Goal: Task Accomplishment & Management: Use online tool/utility

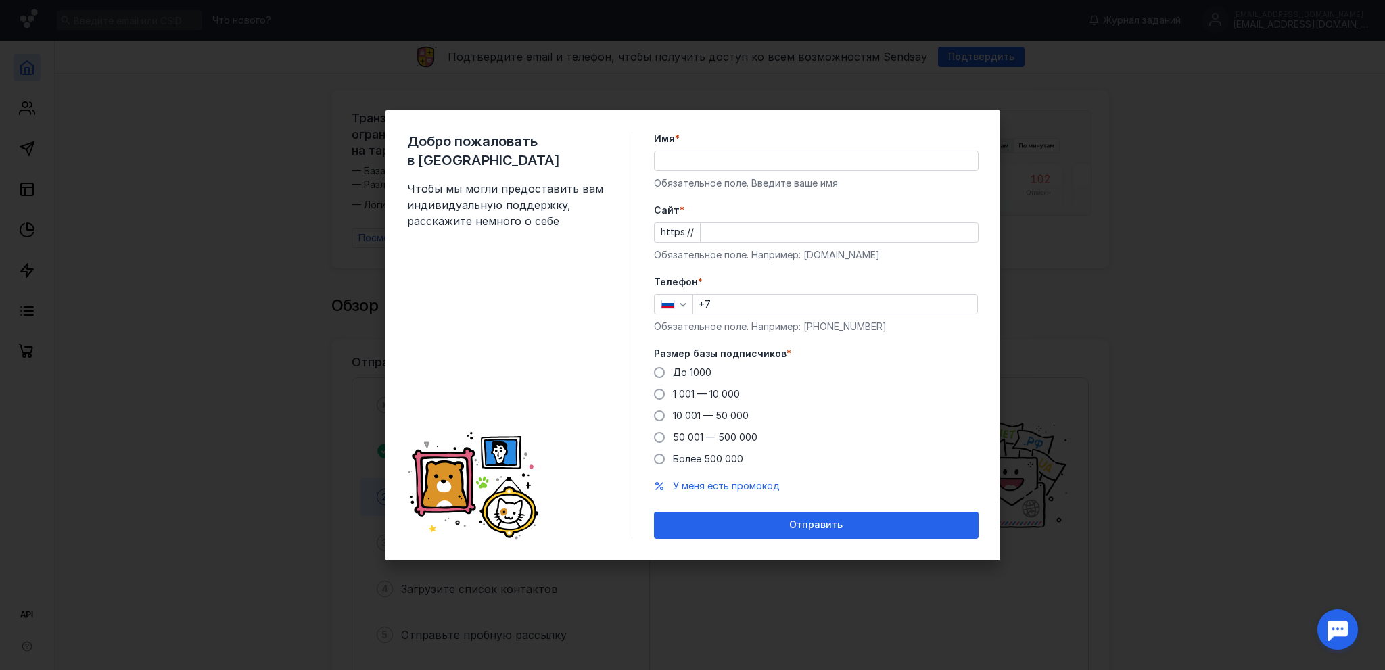
click at [736, 164] on input "Имя *" at bounding box center [816, 160] width 323 height 19
type input "[PERSON_NAME]"
click at [743, 308] on input "+7" at bounding box center [835, 304] width 284 height 19
type input "[PHONE_NUMBER]"
click at [816, 225] on input "Cайт *" at bounding box center [839, 232] width 277 height 19
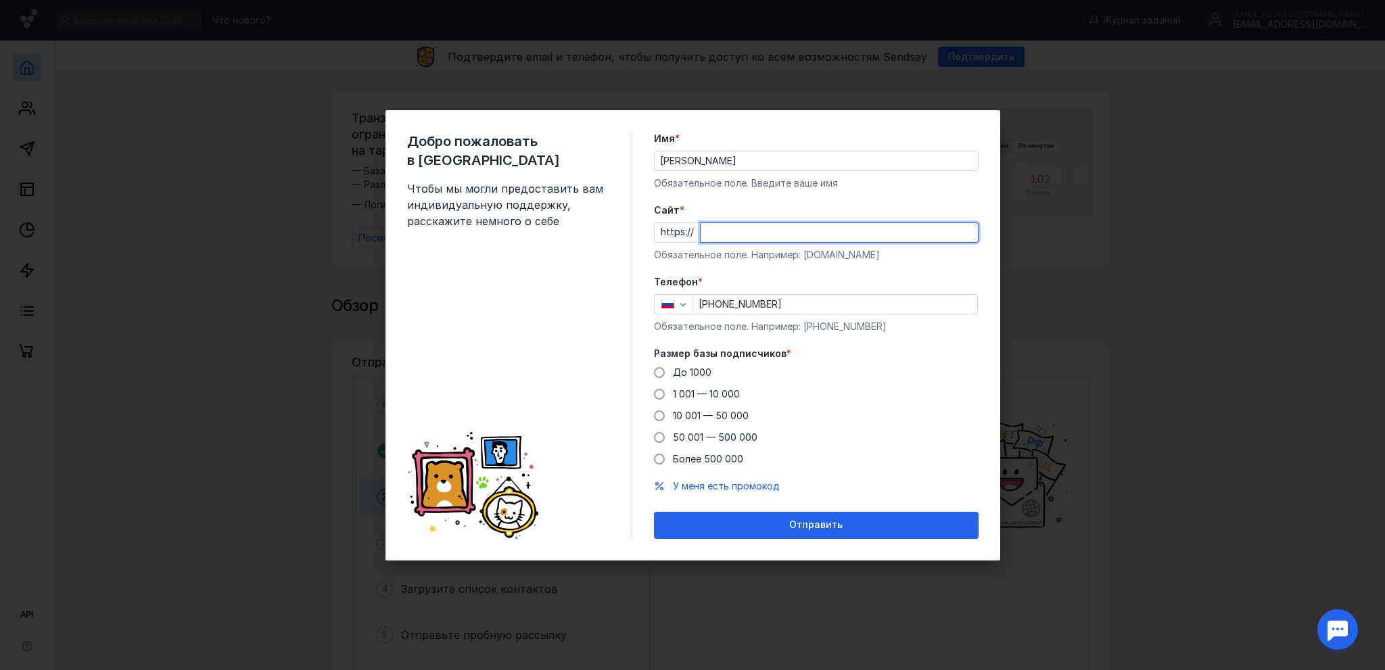
paste input "[DOMAIN_NAME][URL]"
type input "[DOMAIN_NAME][URL]"
click at [687, 375] on span "До 1000" at bounding box center [692, 372] width 39 height 11
click at [0, 0] on input "До 1000" at bounding box center [0, 0] width 0 height 0
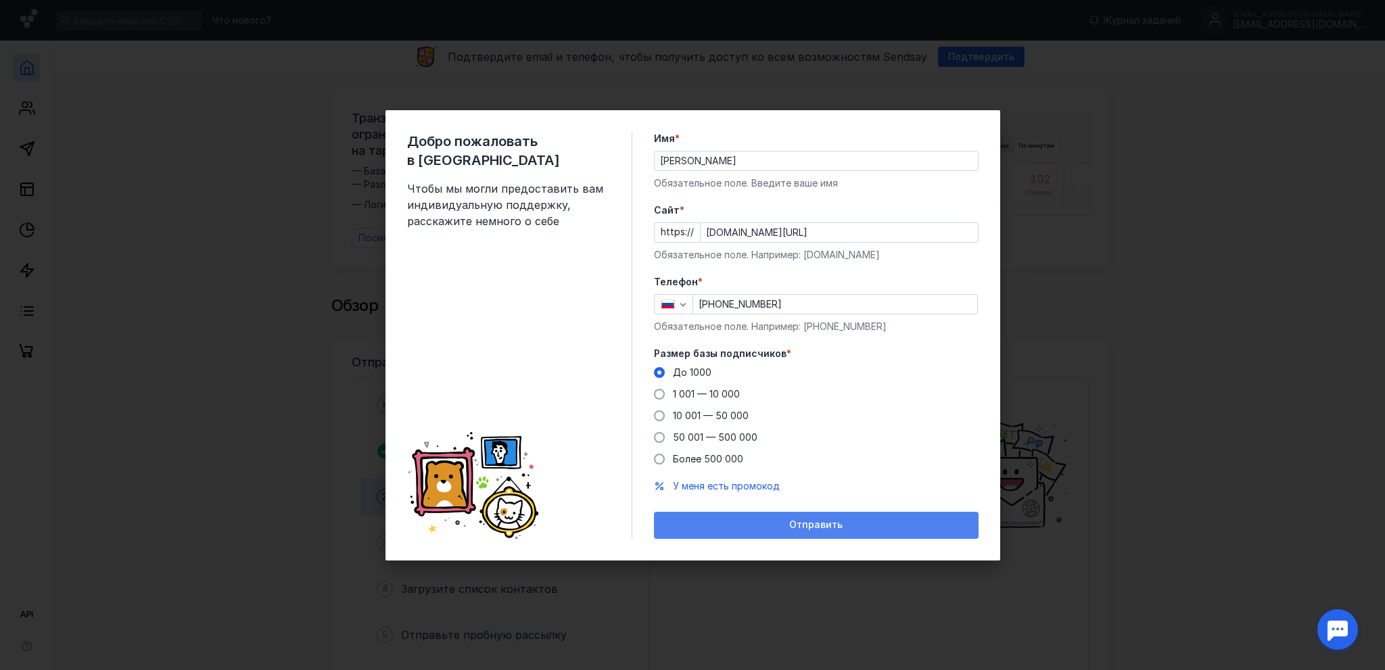
click at [838, 525] on span "Отправить" at bounding box center [815, 524] width 53 height 11
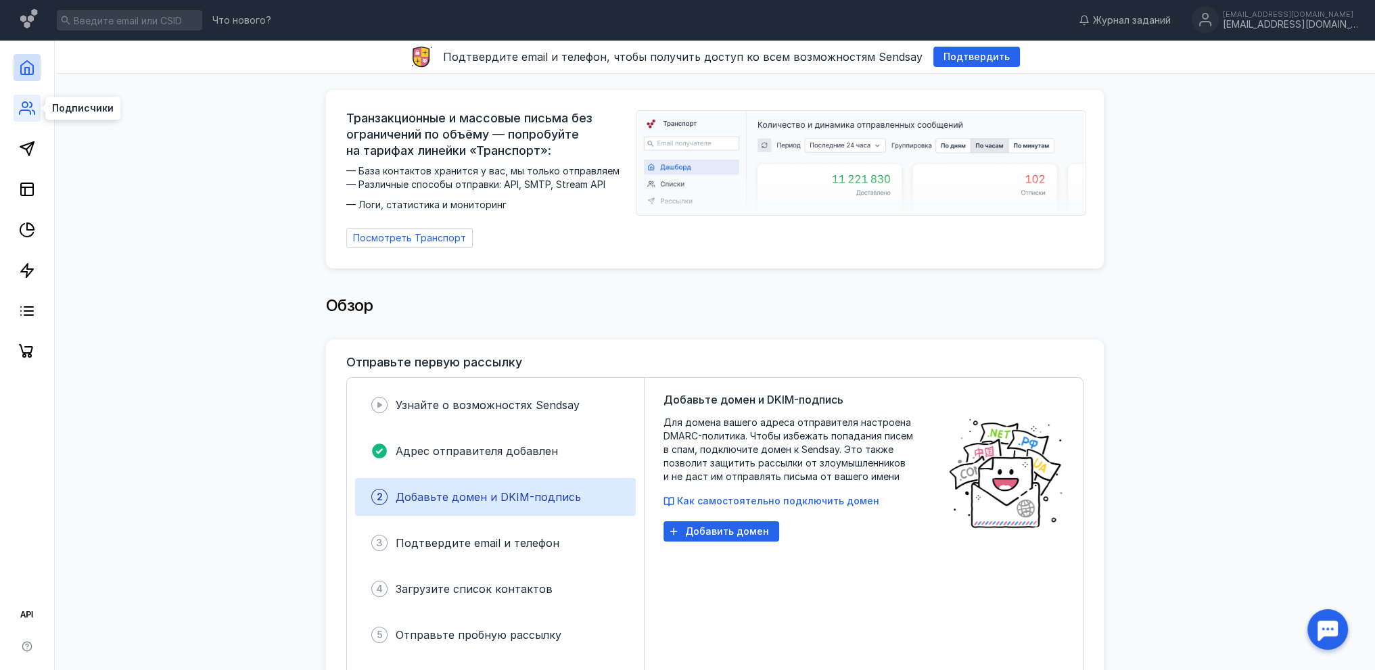
click at [24, 105] on icon at bounding box center [27, 108] width 16 height 16
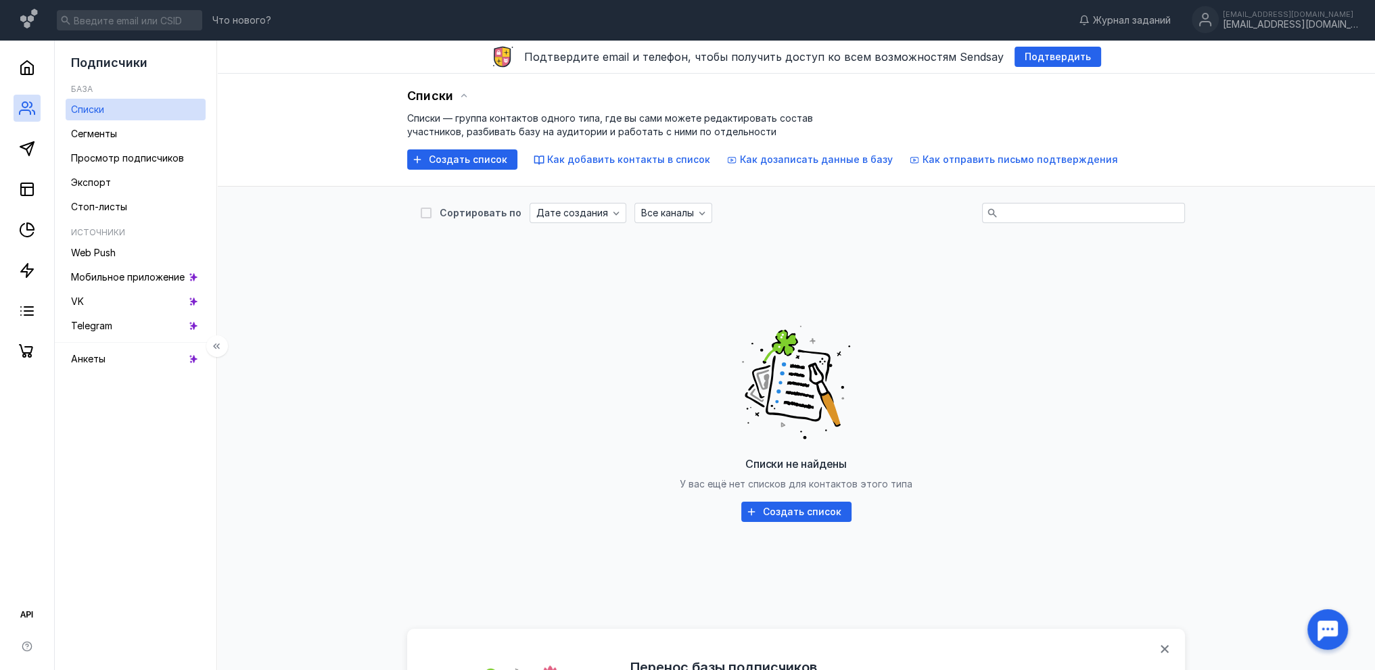
click at [42, 70] on div at bounding box center [27, 203] width 54 height 325
click at [34, 65] on icon at bounding box center [27, 68] width 16 height 16
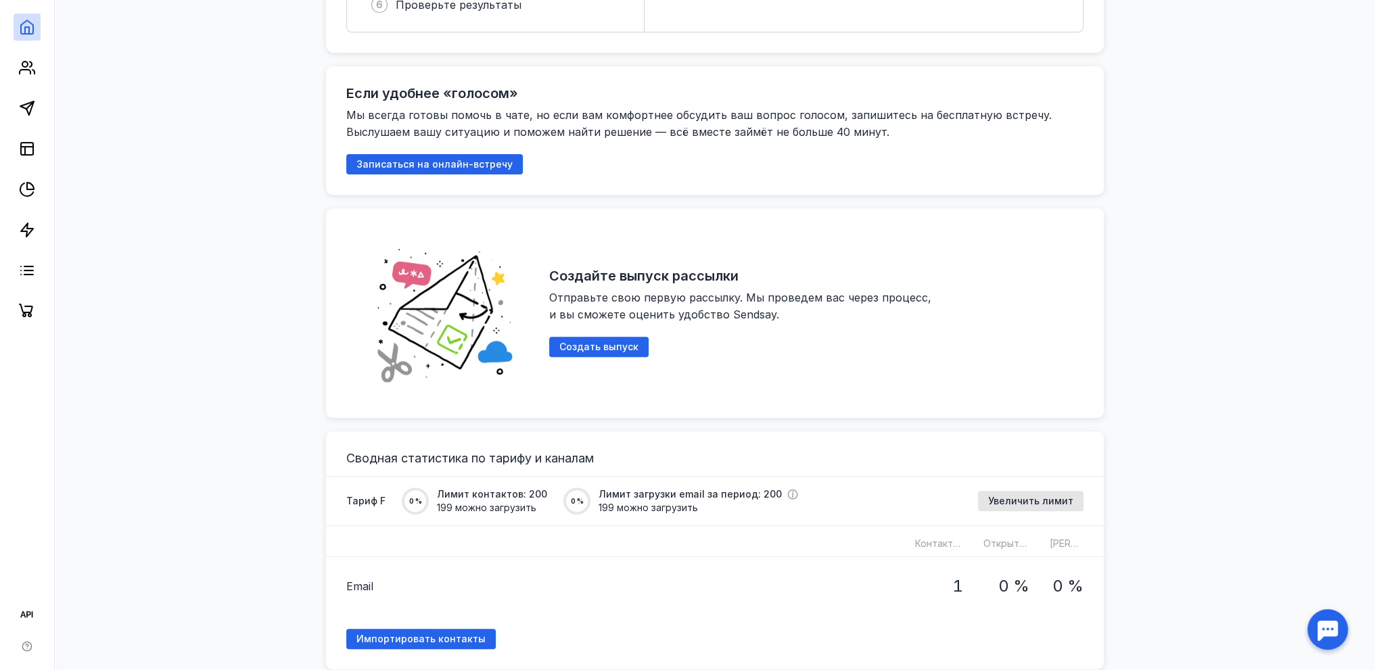
scroll to position [744, 0]
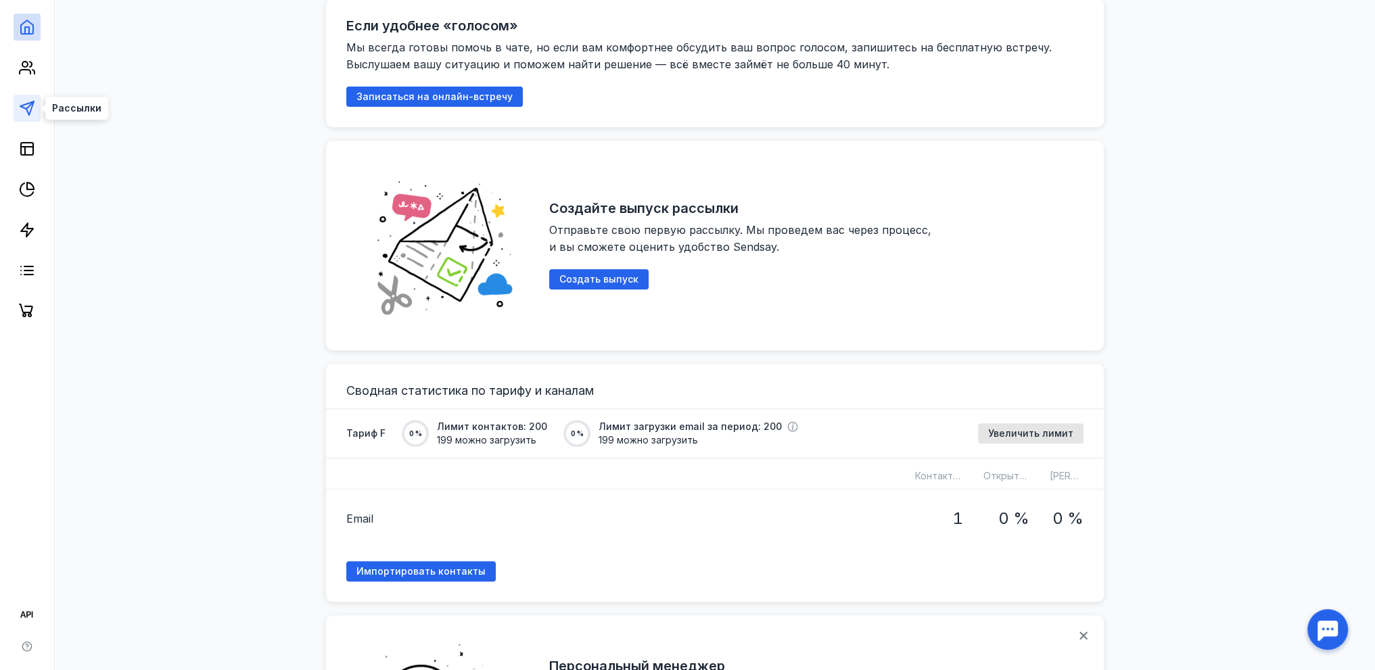
click at [28, 116] on icon at bounding box center [27, 108] width 16 height 16
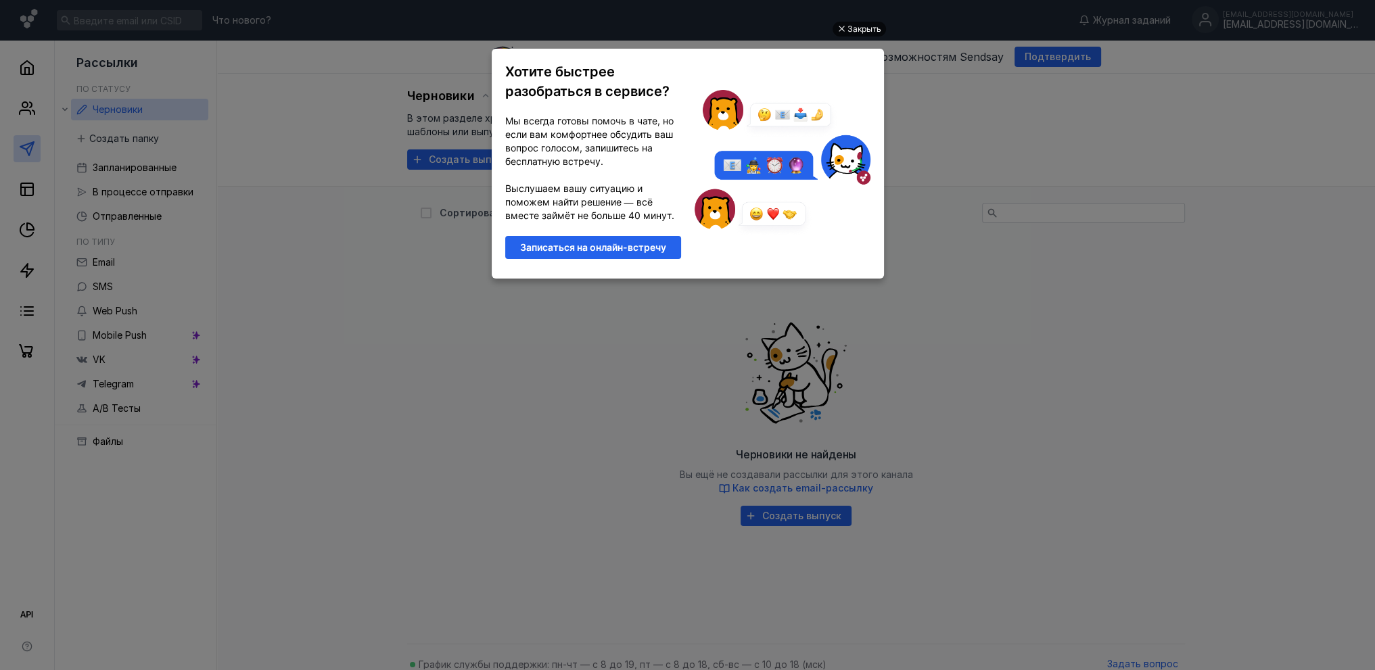
click at [864, 24] on div "Закрыть" at bounding box center [864, 29] width 34 height 15
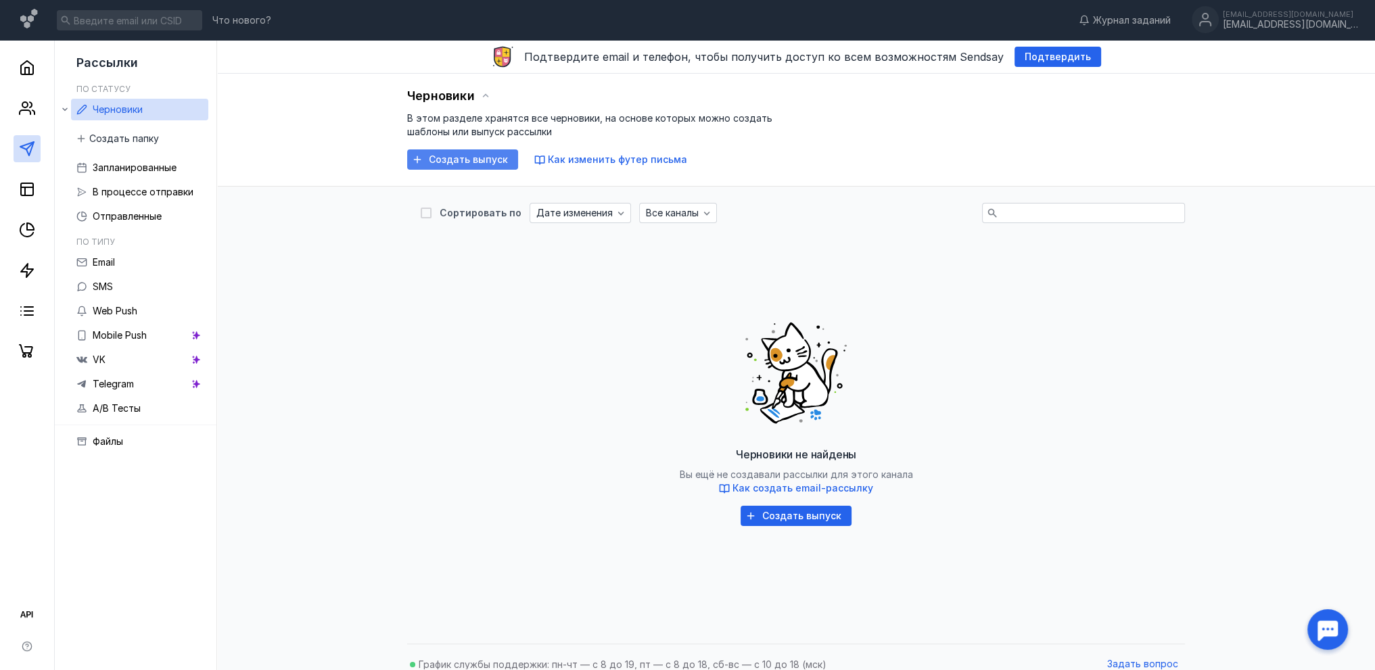
click at [463, 159] on span "Создать выпуск" at bounding box center [468, 159] width 79 height 11
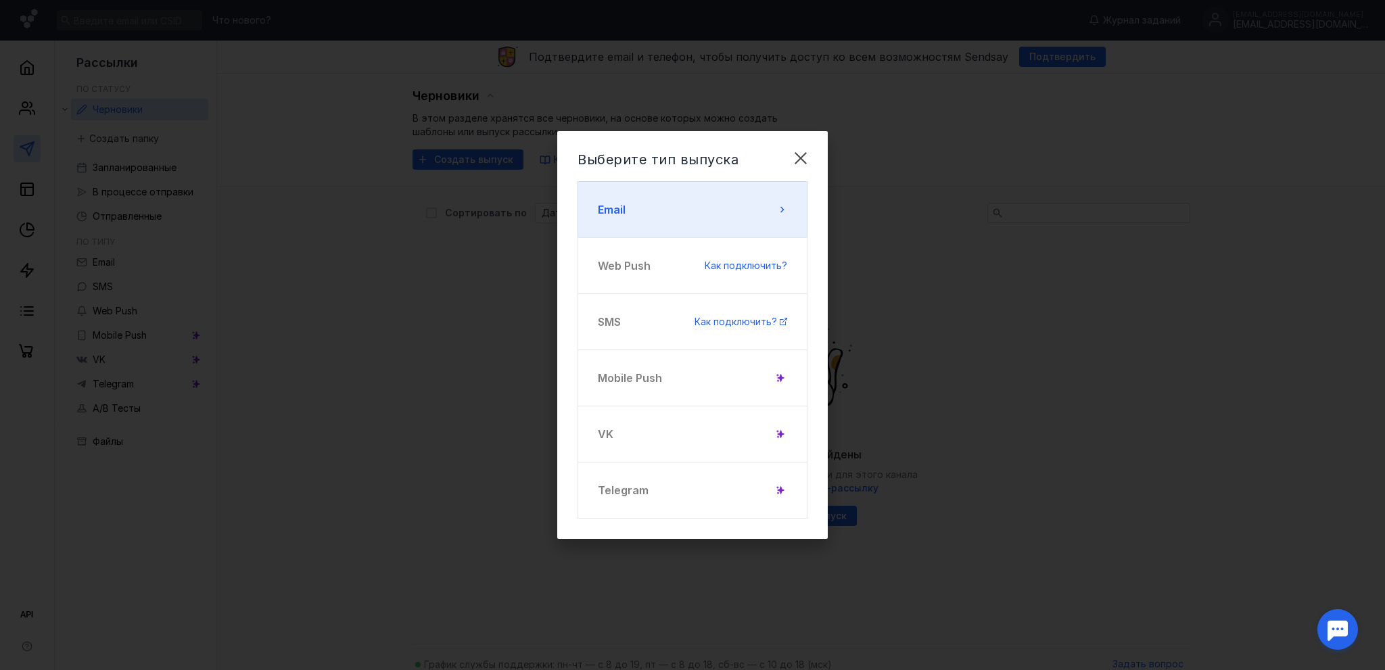
click at [743, 209] on button "Email" at bounding box center [693, 209] width 230 height 57
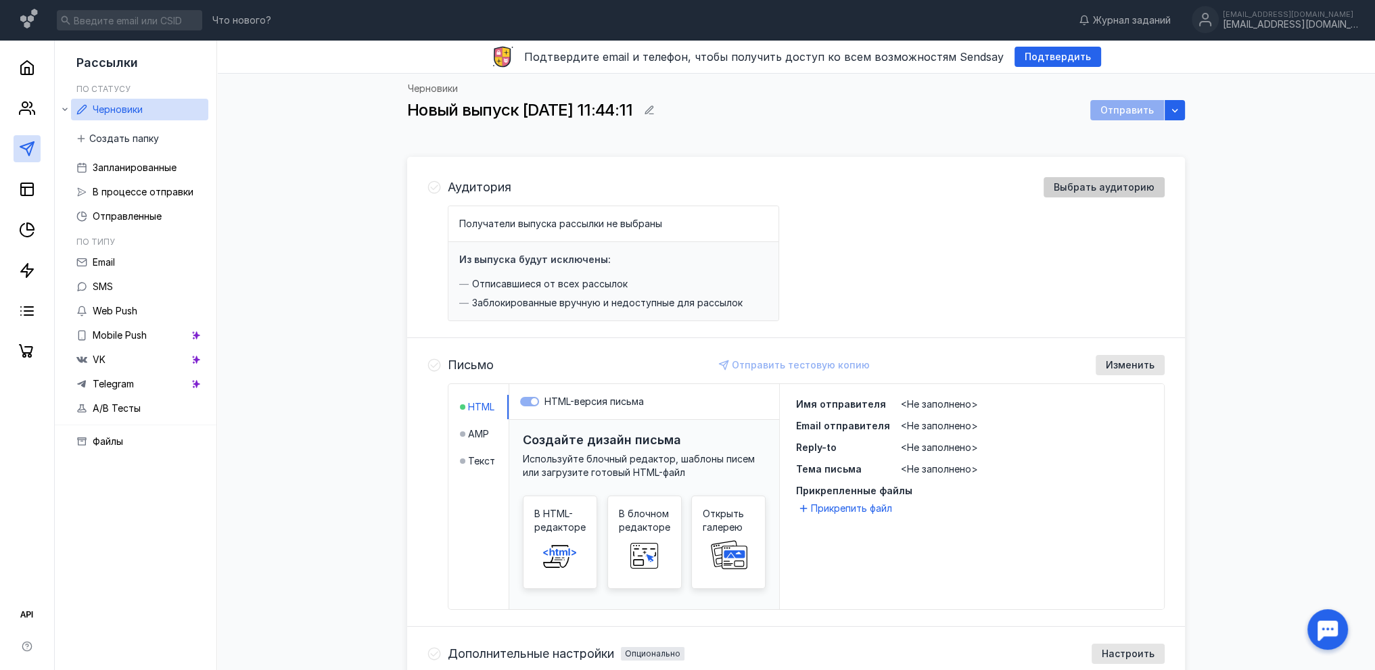
click at [1127, 183] on span "Выбрать аудиторию" at bounding box center [1104, 187] width 101 height 11
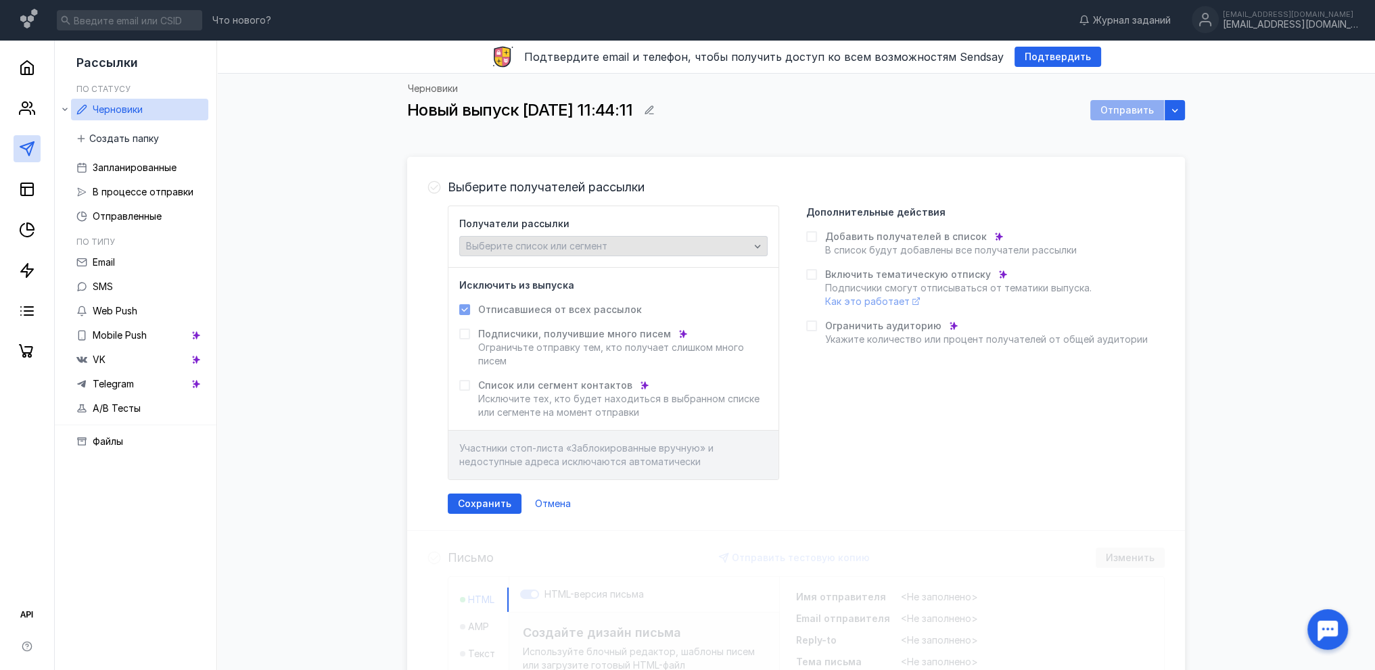
click at [528, 248] on span "Выберите список или сегмент" at bounding box center [536, 245] width 141 height 11
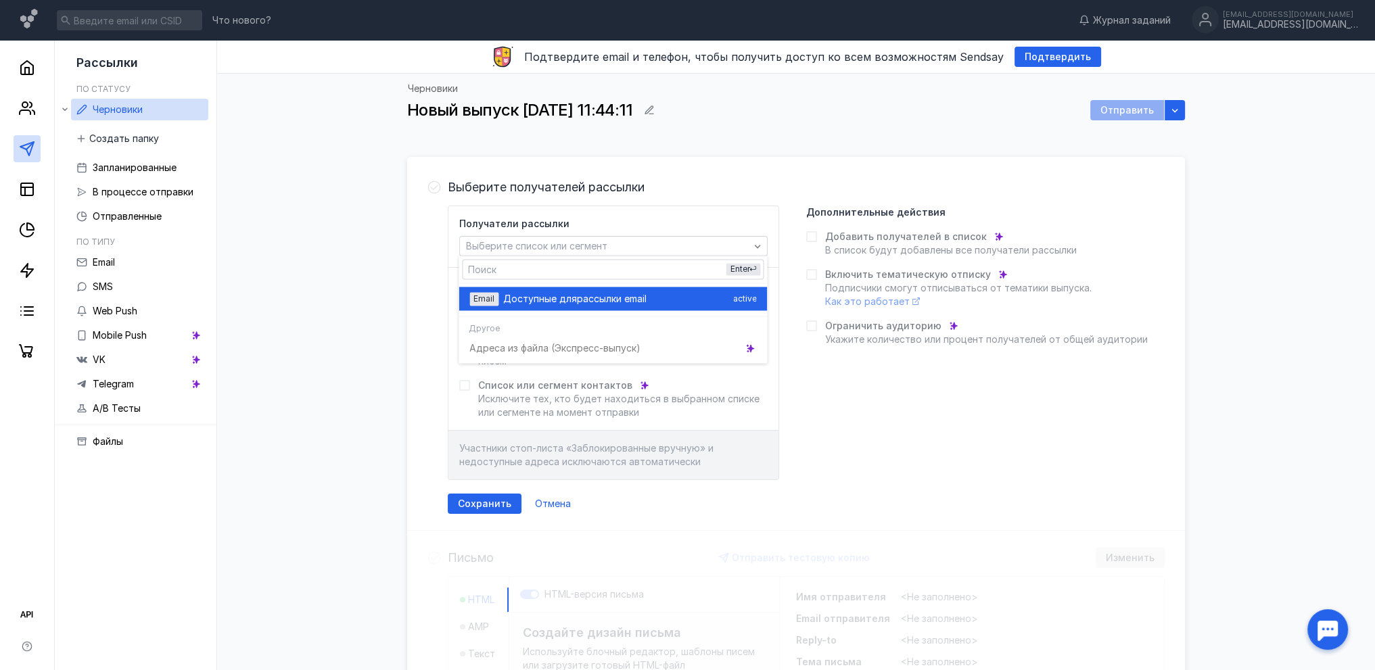
click at [559, 291] on div "Email Доступные для рассылки email active" at bounding box center [612, 299] width 287 height 24
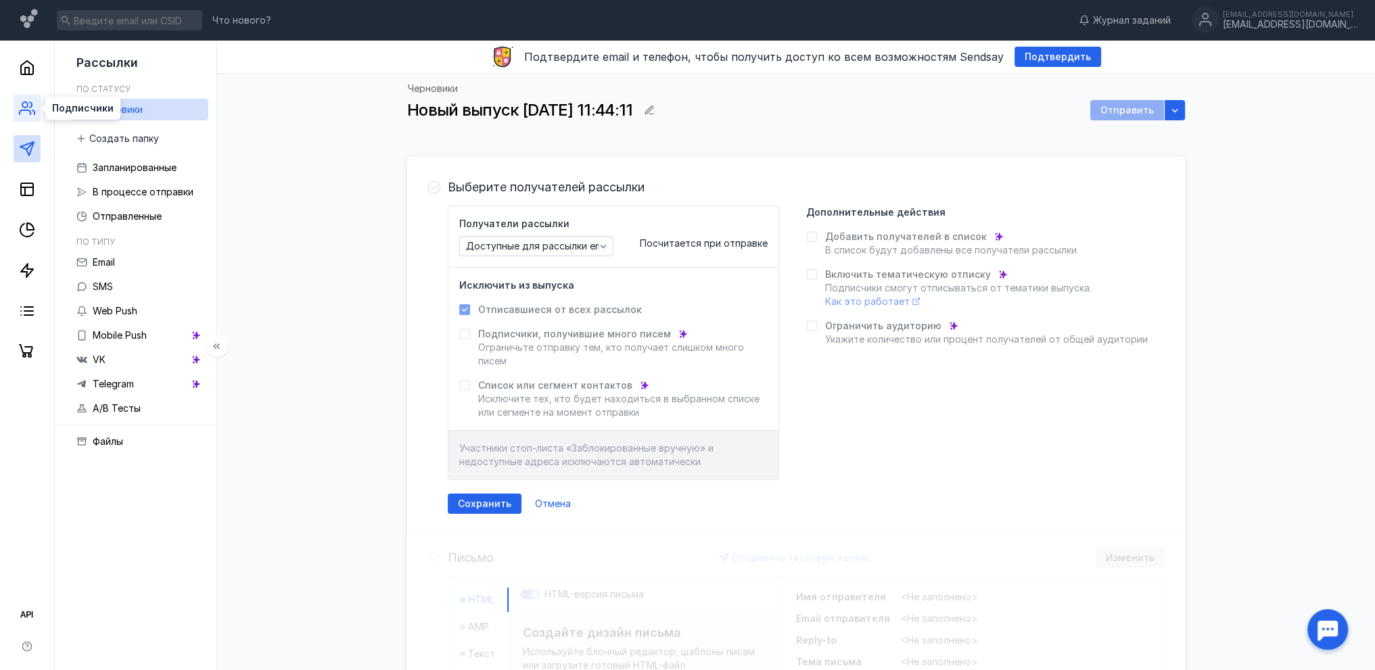
click at [30, 114] on icon at bounding box center [25, 112] width 11 height 4
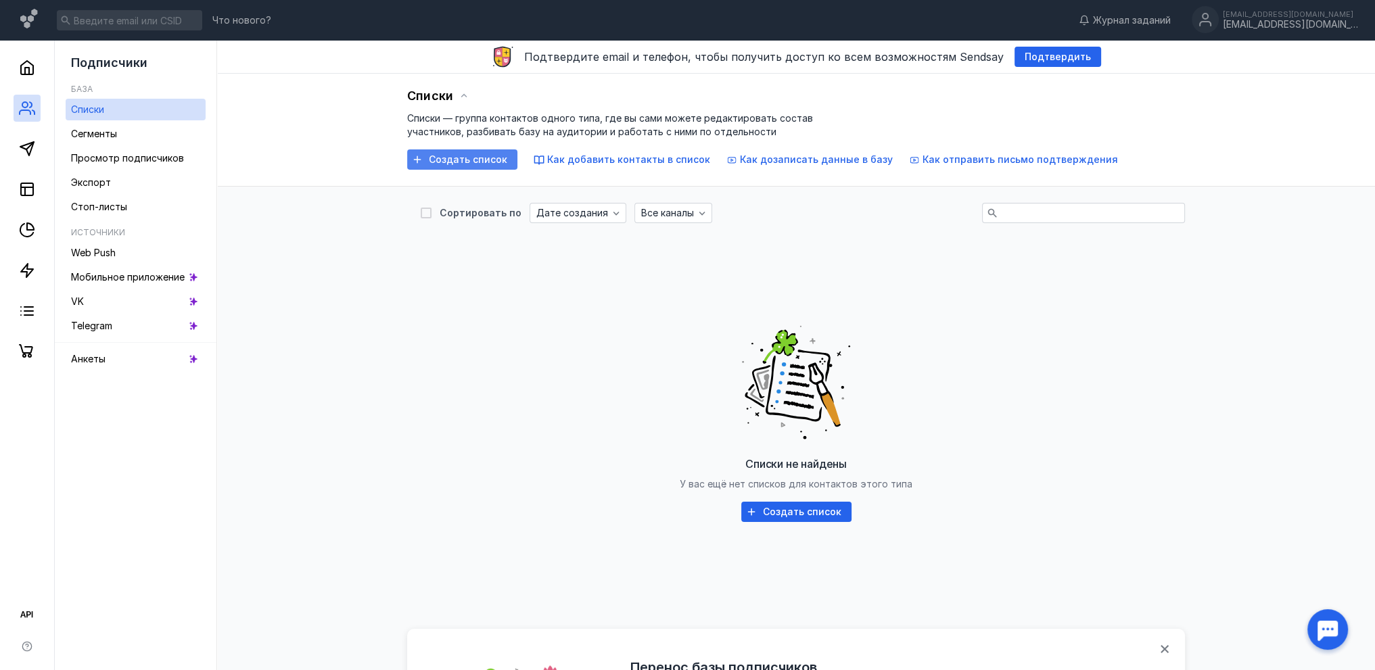
click at [473, 158] on span "Создать список" at bounding box center [468, 159] width 78 height 11
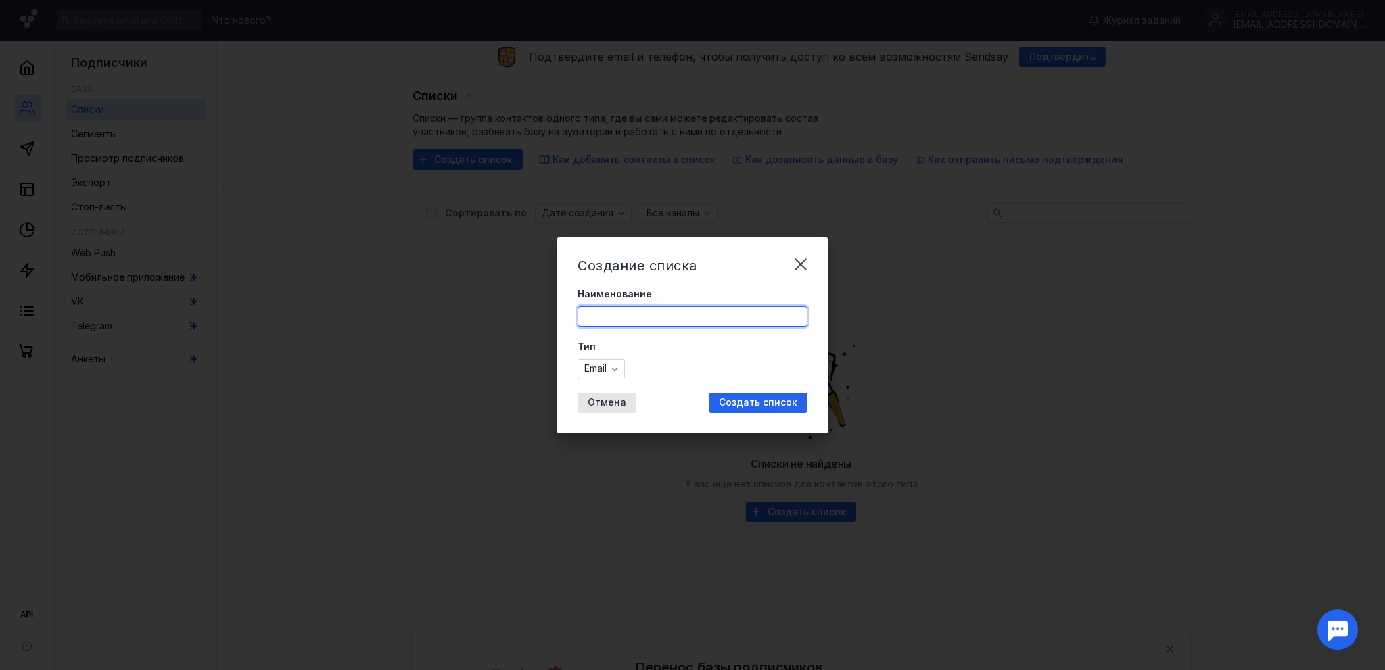
click at [638, 321] on input "Наименование" at bounding box center [692, 316] width 229 height 19
type input "I"
type input "Ш"
type input "т"
type input "Тест"
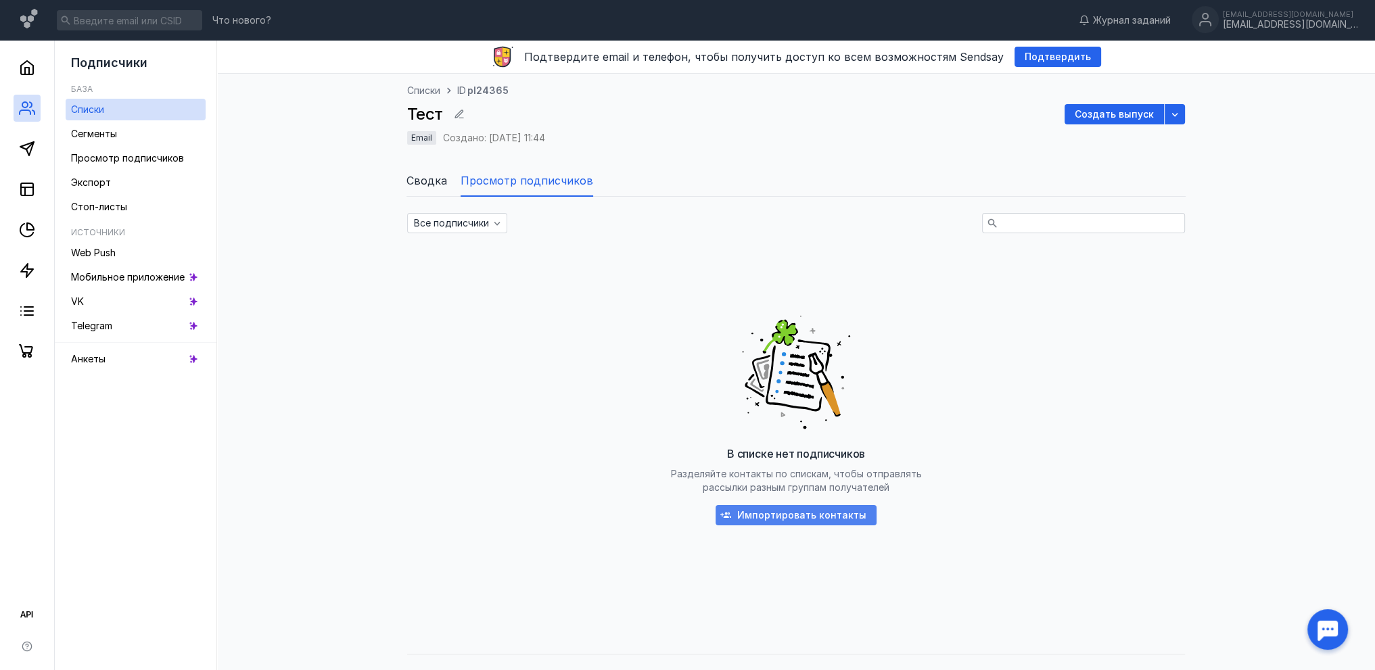
click at [820, 513] on span "Импортировать контакты" at bounding box center [801, 515] width 129 height 11
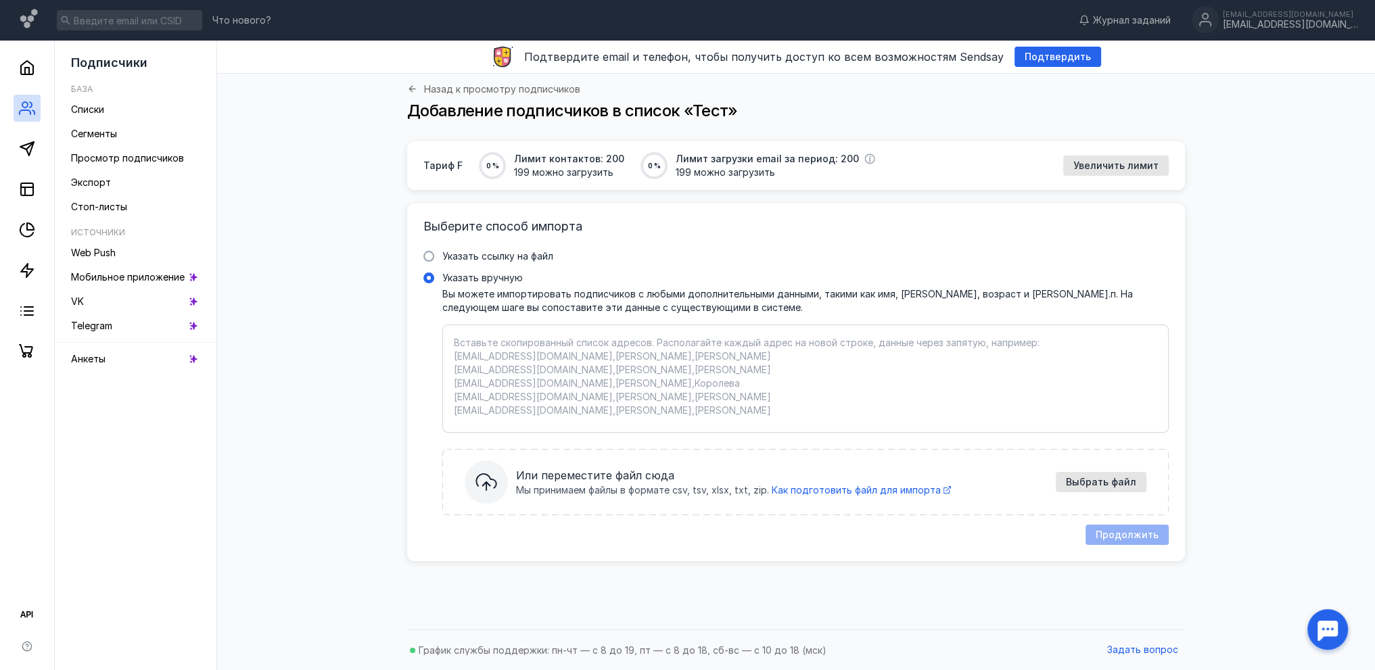
click at [644, 362] on textarea "Указать вручную Вы можете импортировать подписчиков с любыми дополнительными да…" at bounding box center [805, 378] width 703 height 85
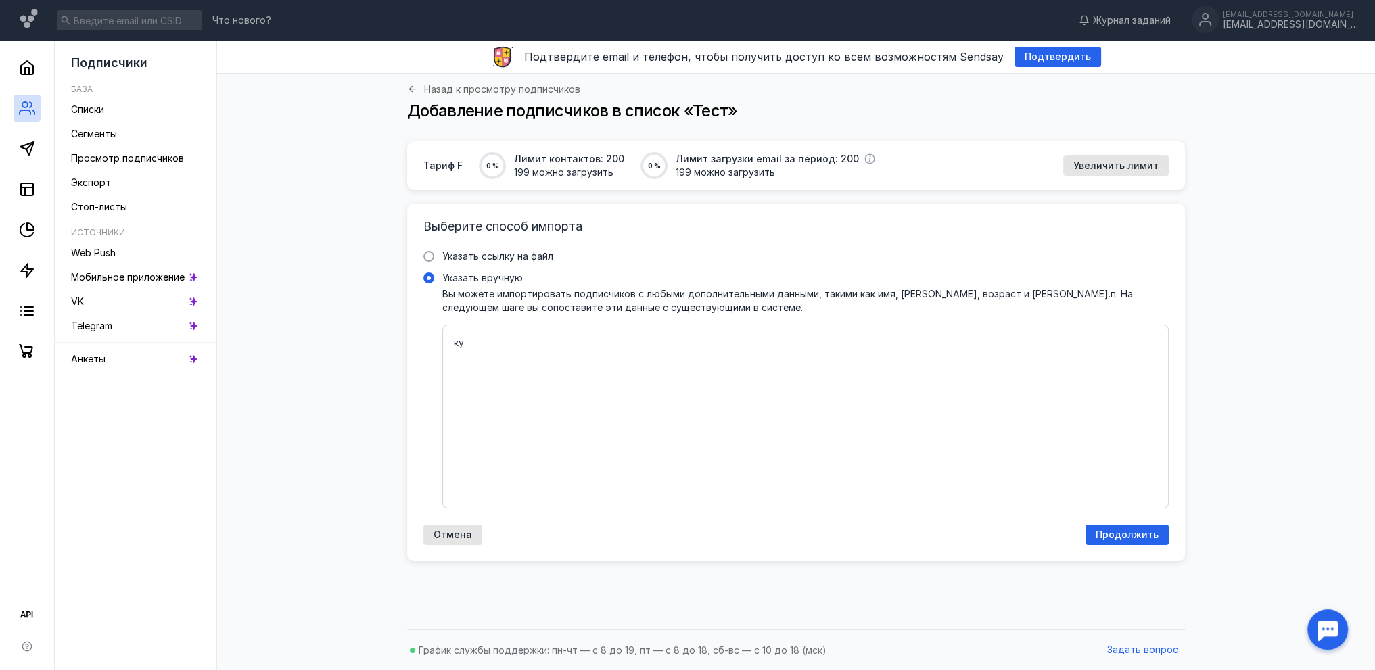
type textarea "к"
type textarea "[EMAIL_ADDRESS][DOMAIN_NAME] [EMAIL_ADDRESS][DOMAIN_NAME] [EMAIL_ADDRESS][DOMAI…"
click at [1141, 547] on div "Выберите способ импорта Указать ссылку на файл Ссылка на файл * Выбрать файл Мы…" at bounding box center [796, 383] width 778 height 358
click at [1141, 529] on span "Продолжить" at bounding box center [1126, 534] width 63 height 11
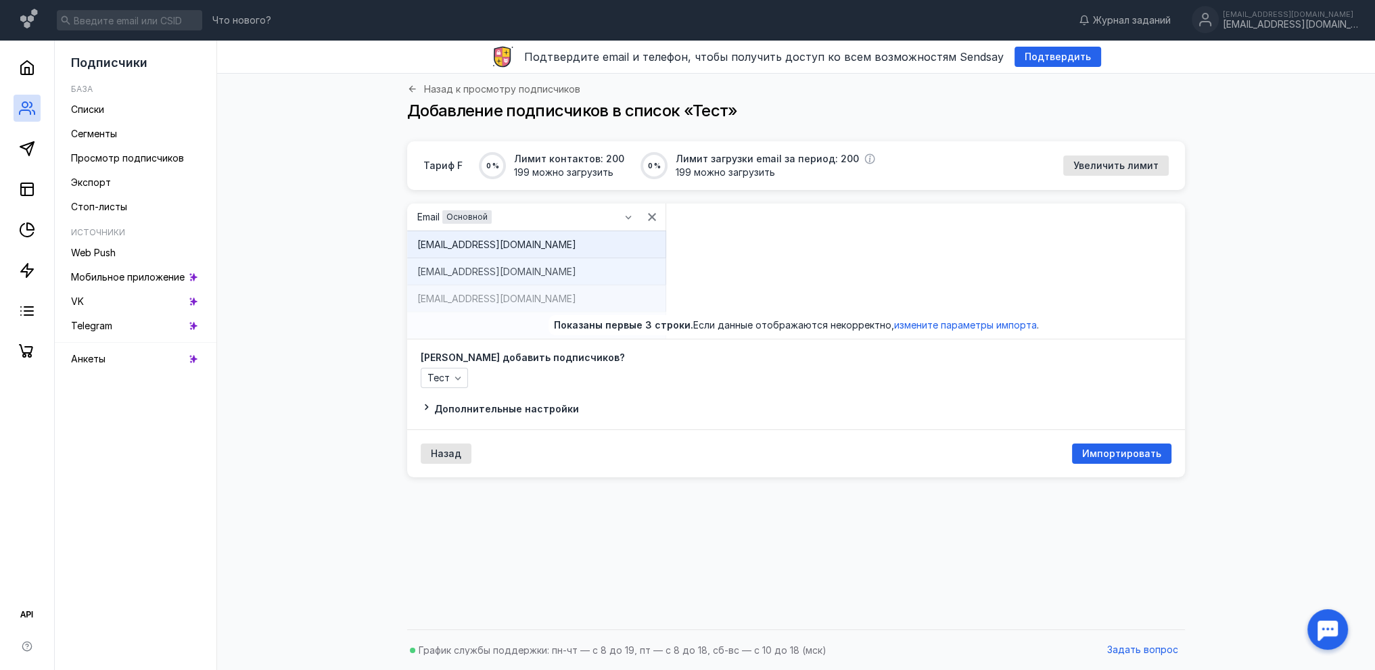
click at [527, 402] on button "Дополнительные настройки" at bounding box center [500, 409] width 158 height 14
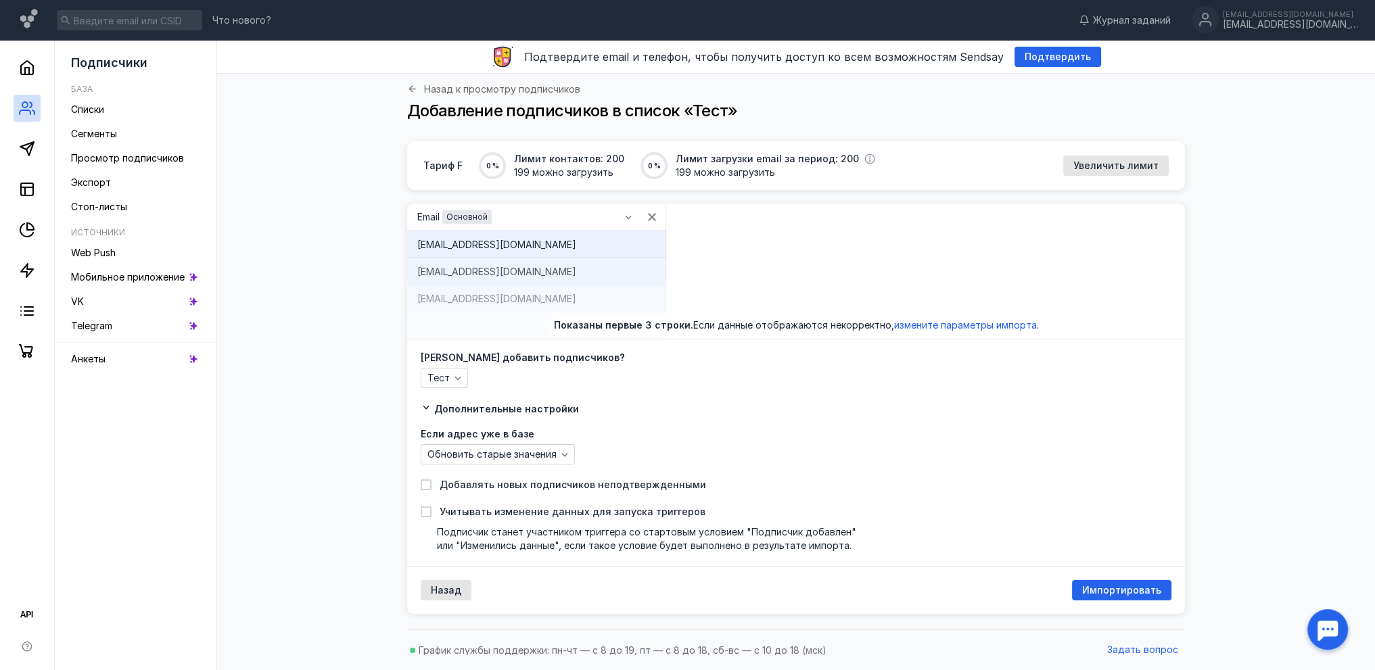
click at [527, 402] on button "Дополнительные настройки" at bounding box center [500, 409] width 158 height 14
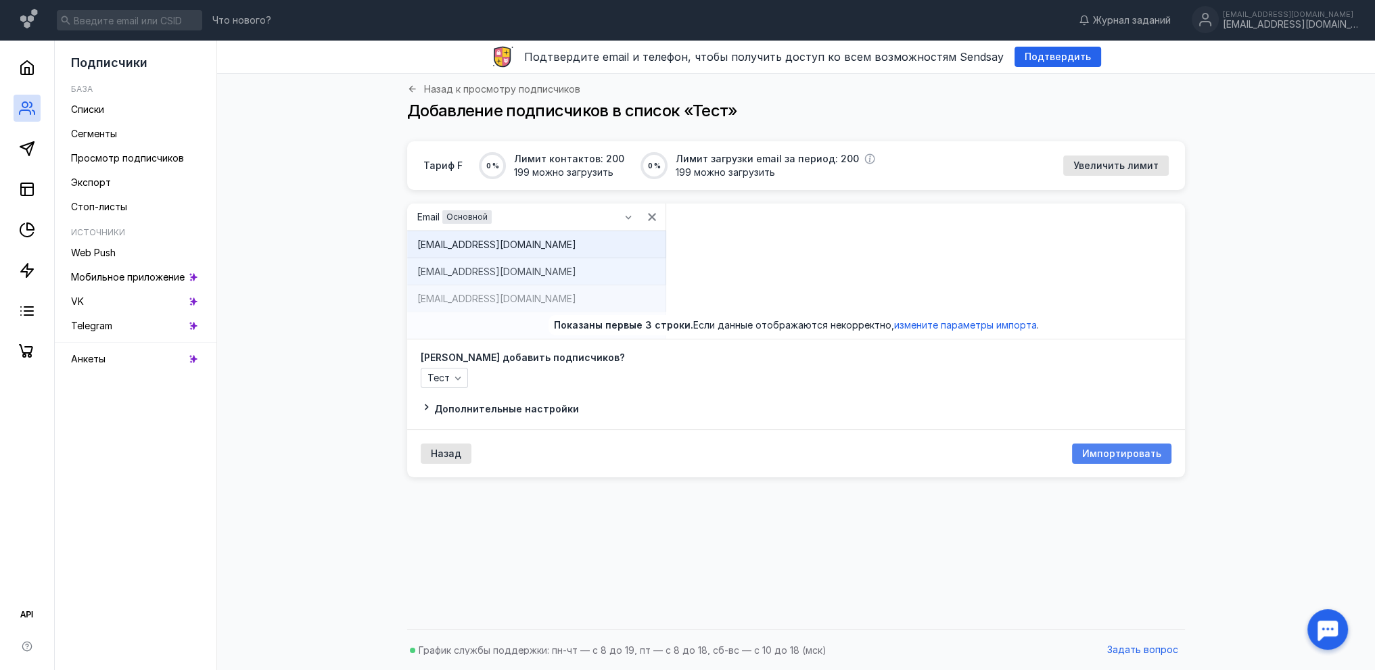
click at [1123, 454] on span "Импортировать" at bounding box center [1121, 453] width 79 height 11
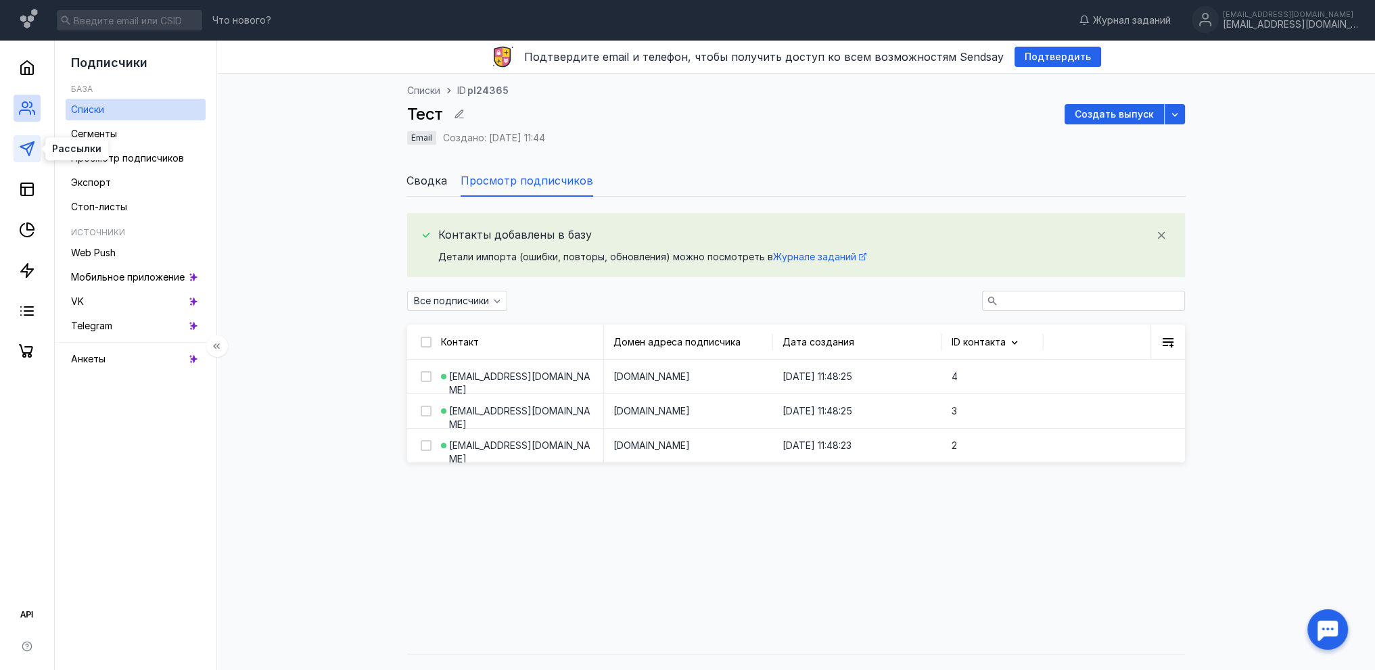
click at [27, 151] on polygon at bounding box center [27, 149] width 14 height 14
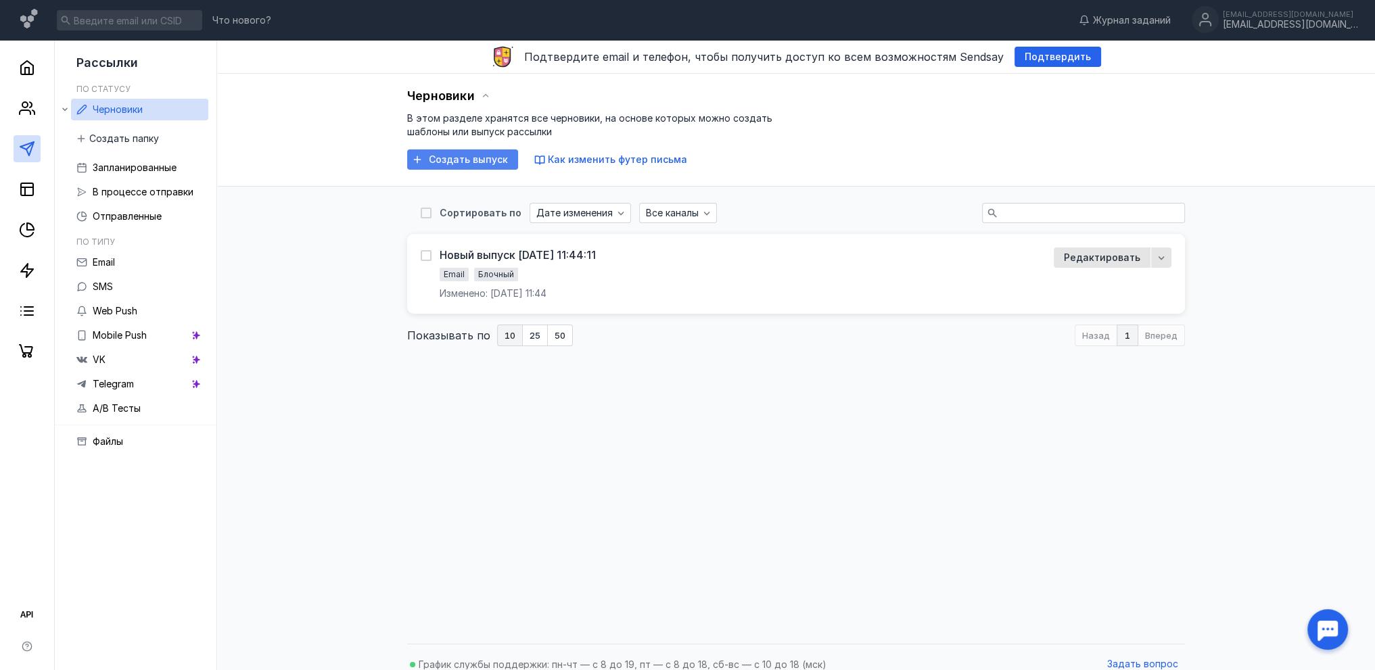
click at [457, 161] on span "Создать выпуск" at bounding box center [468, 159] width 79 height 11
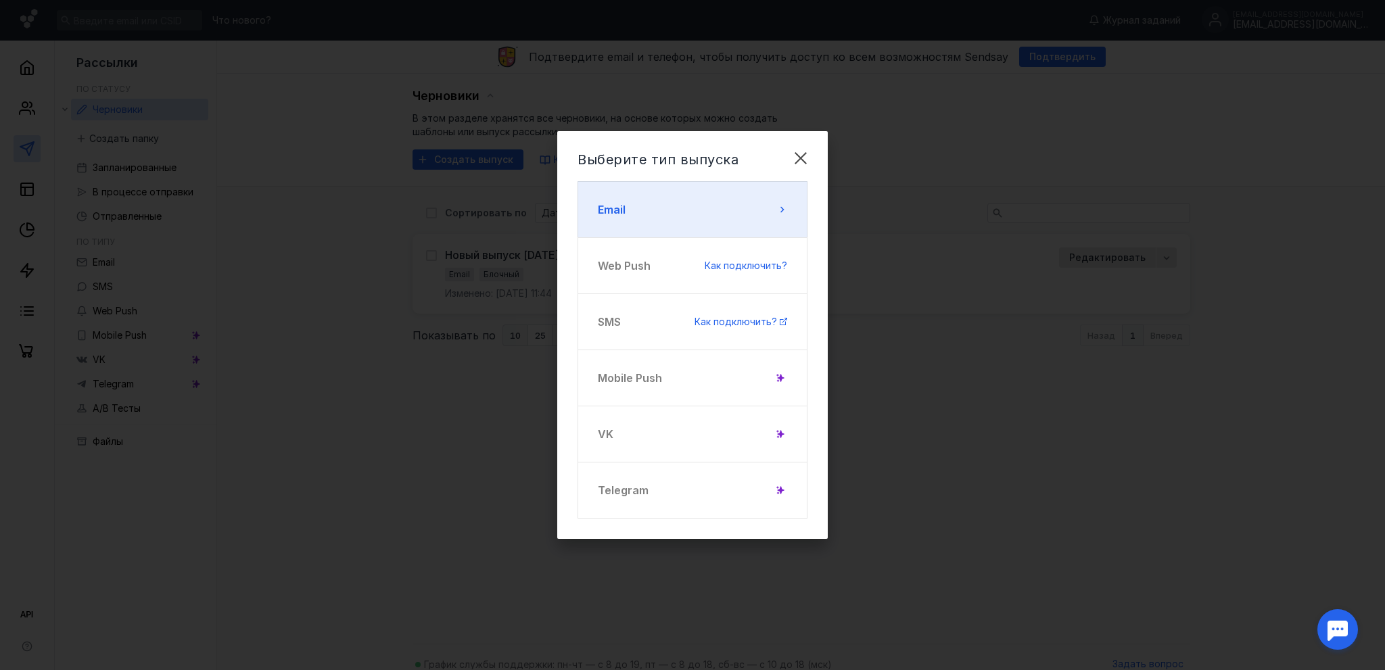
click at [704, 218] on button "Email" at bounding box center [693, 209] width 230 height 57
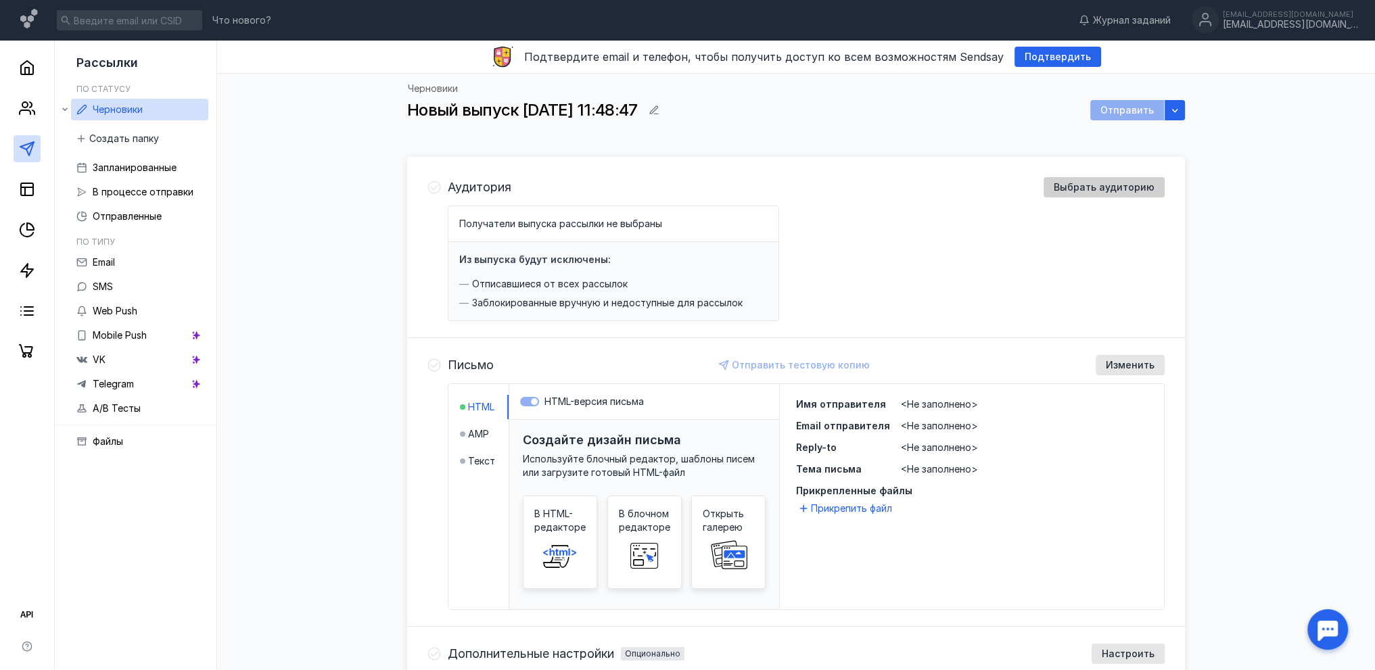
click at [1136, 189] on span "Выбрать аудиторию" at bounding box center [1104, 187] width 101 height 11
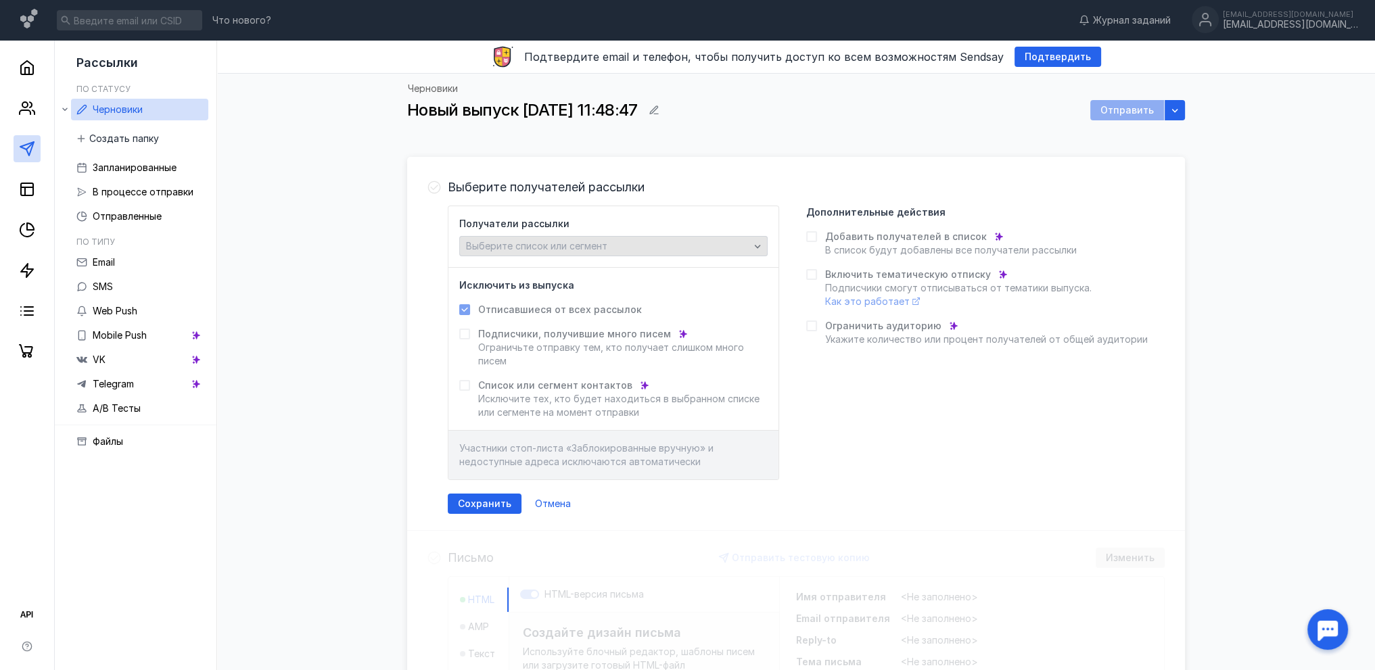
click at [586, 250] on span "Выберите список или сегмент" at bounding box center [536, 245] width 141 height 11
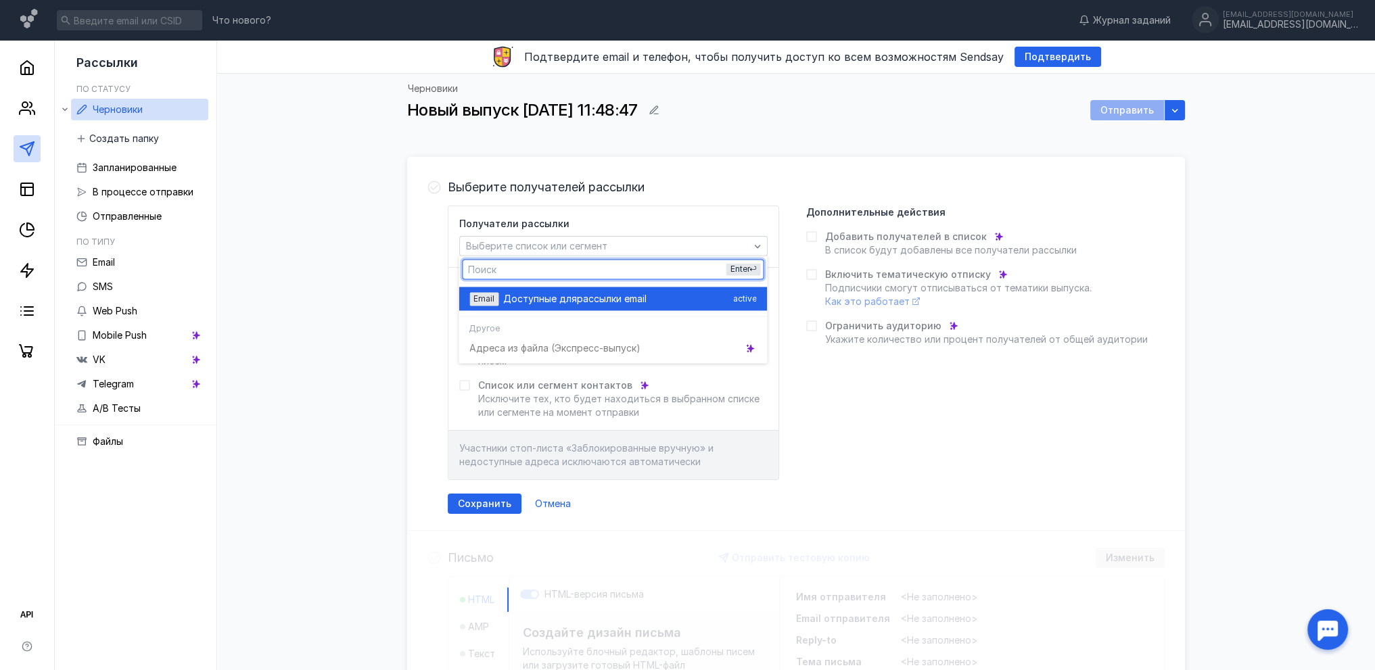
click at [567, 303] on span "Доступные для" at bounding box center [540, 299] width 74 height 14
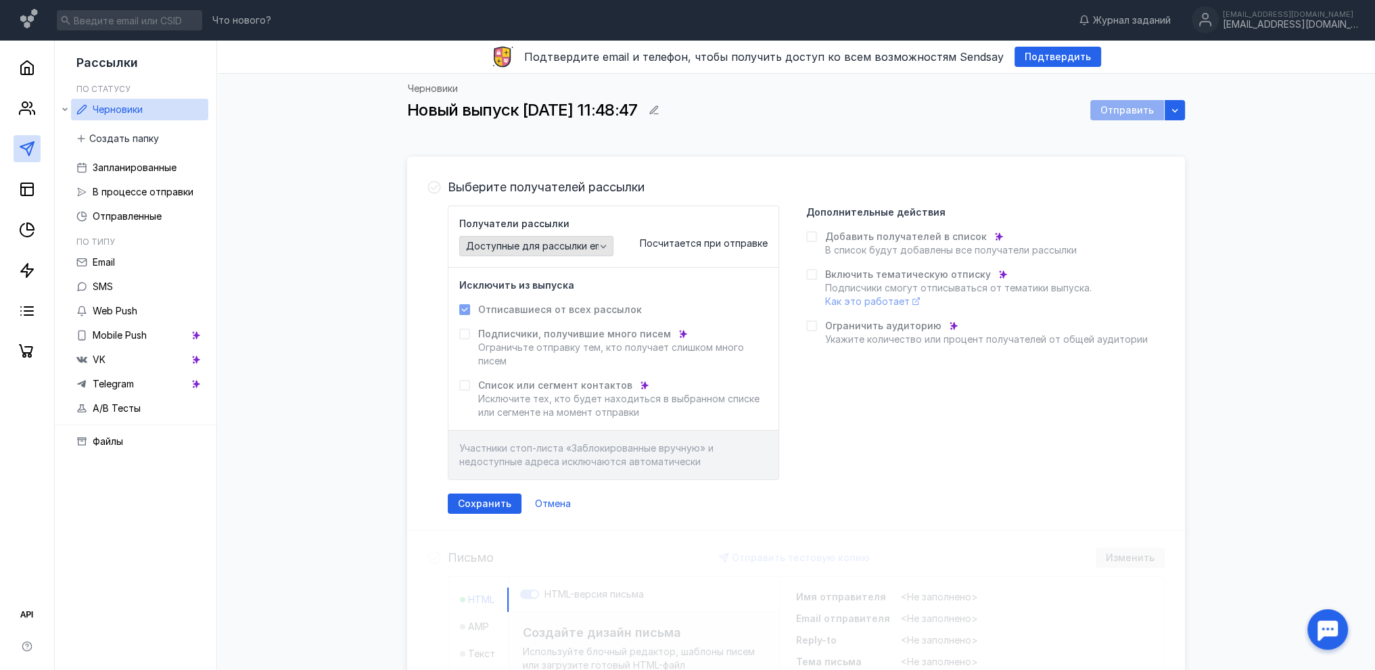
click at [586, 241] on span "Доступные для рассылки email" at bounding box center [539, 246] width 146 height 11
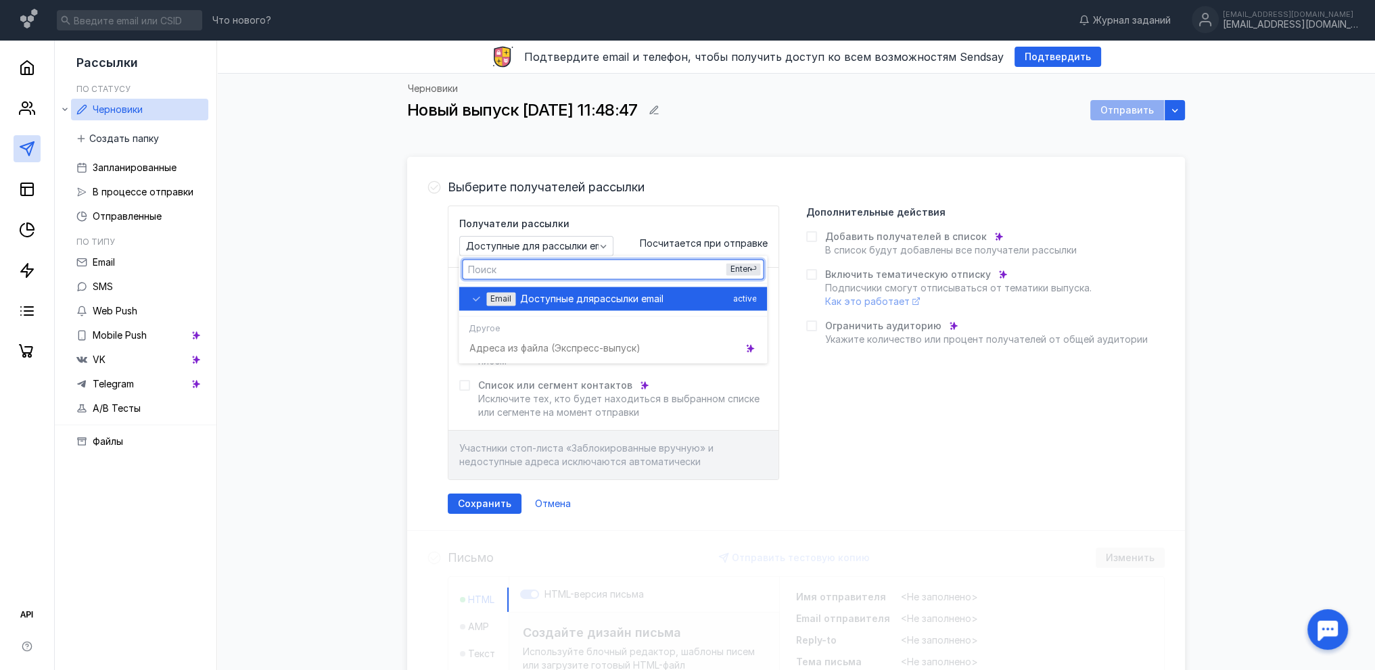
click at [597, 298] on span "рассылки email" at bounding box center [629, 299] width 70 height 14
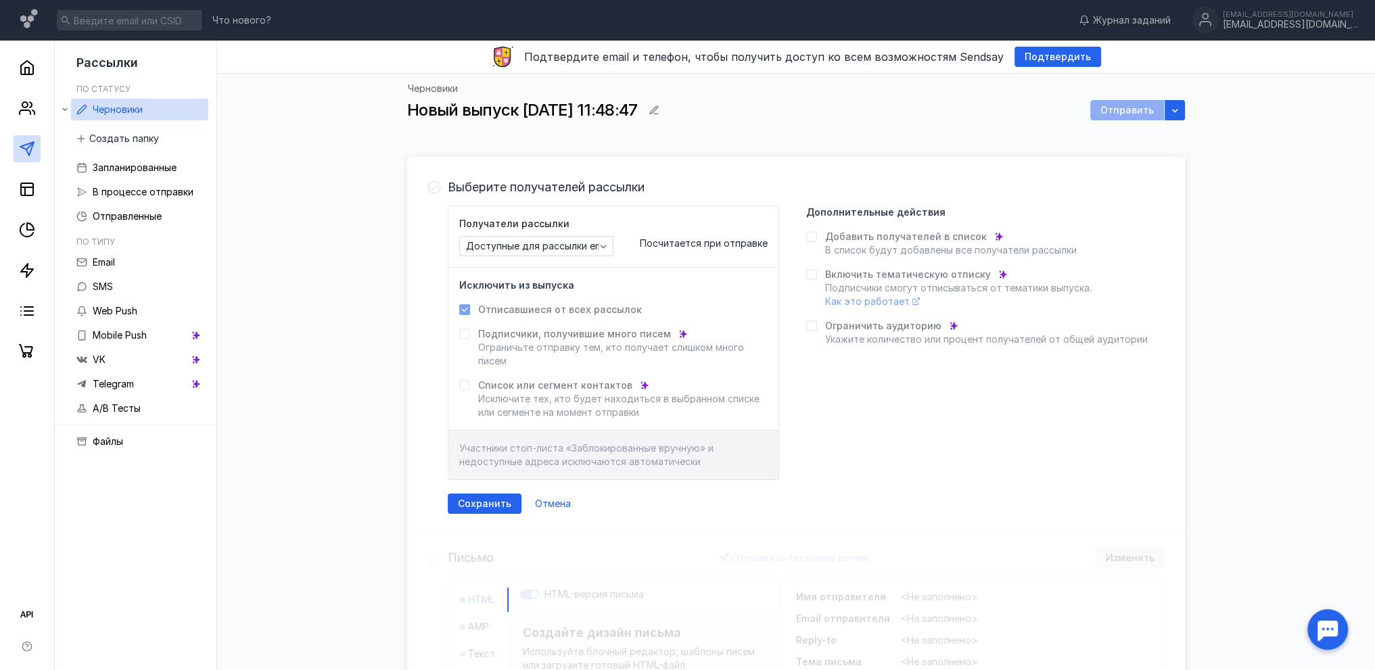
scroll to position [135, 0]
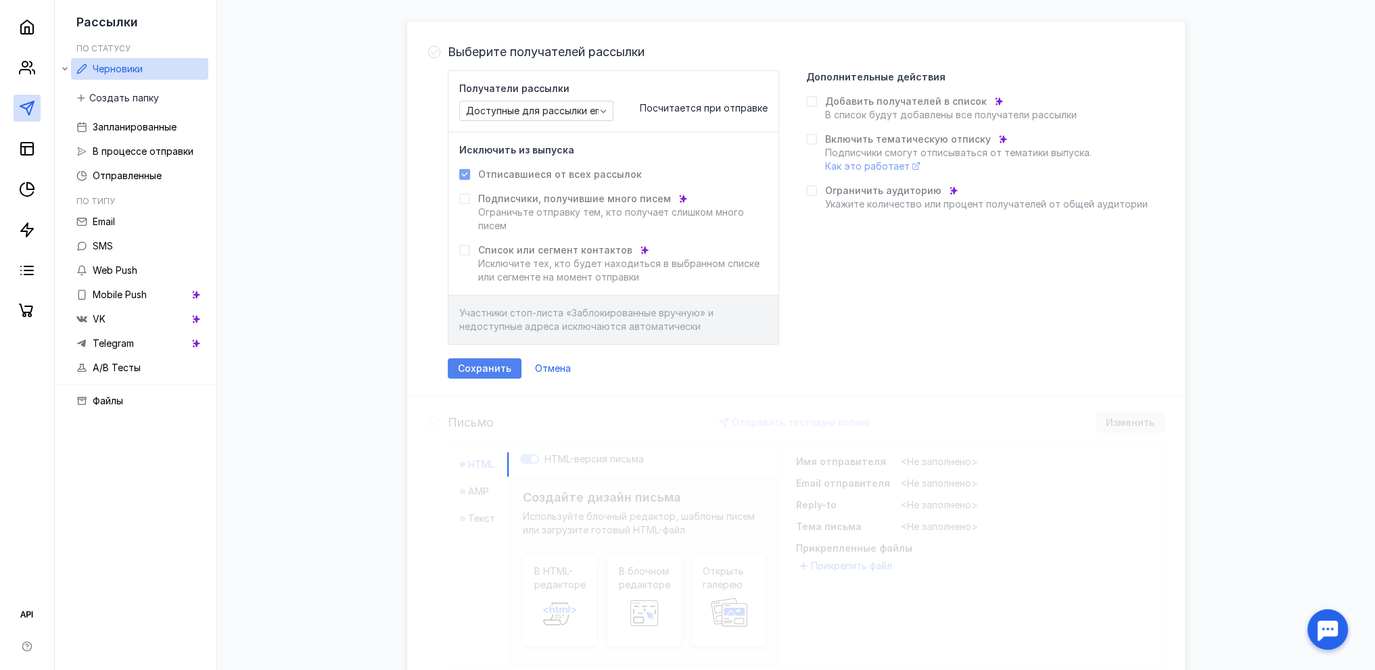
click at [475, 363] on span "Сохранить" at bounding box center [484, 368] width 53 height 11
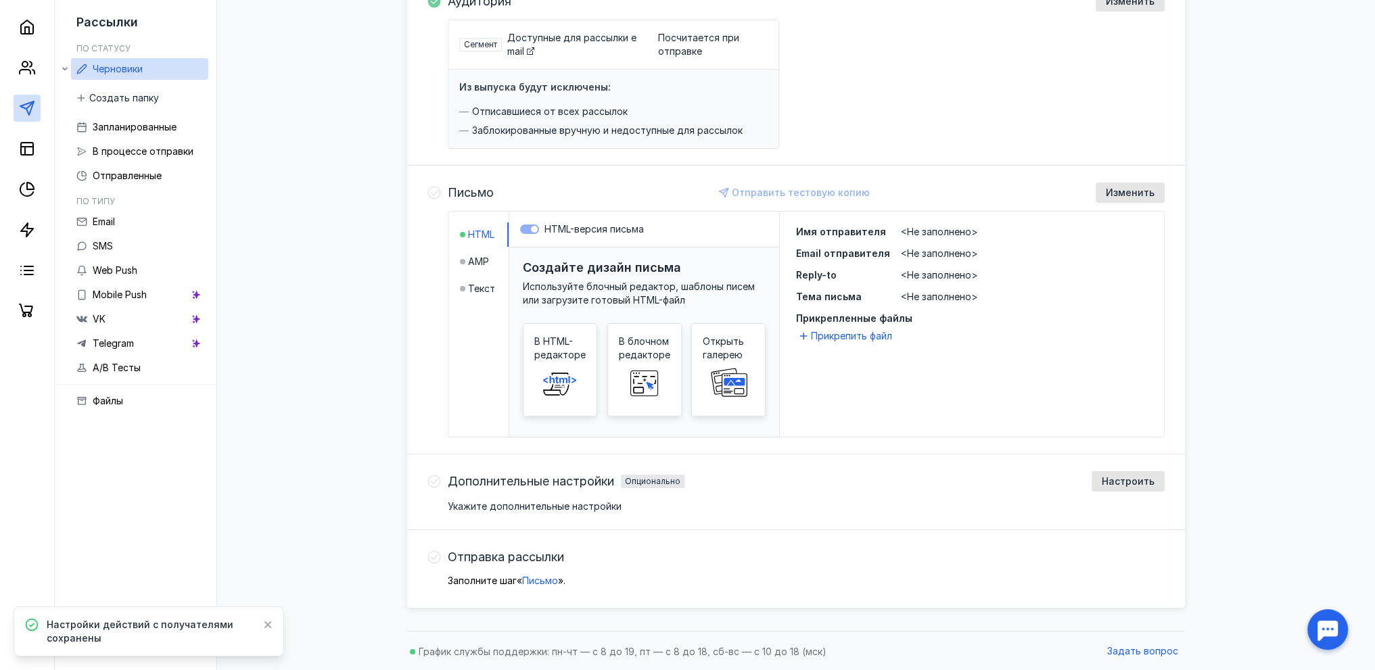
scroll to position [51, 0]
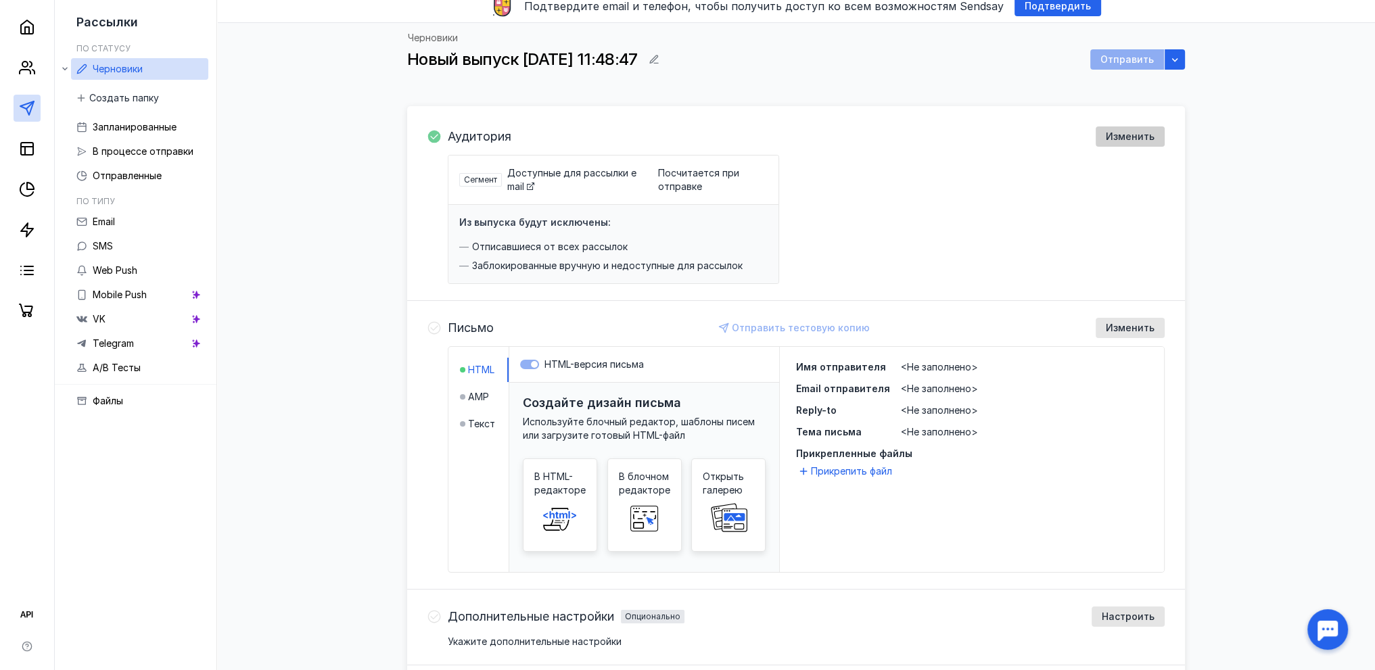
click at [1112, 135] on span "Изменить" at bounding box center [1130, 136] width 49 height 11
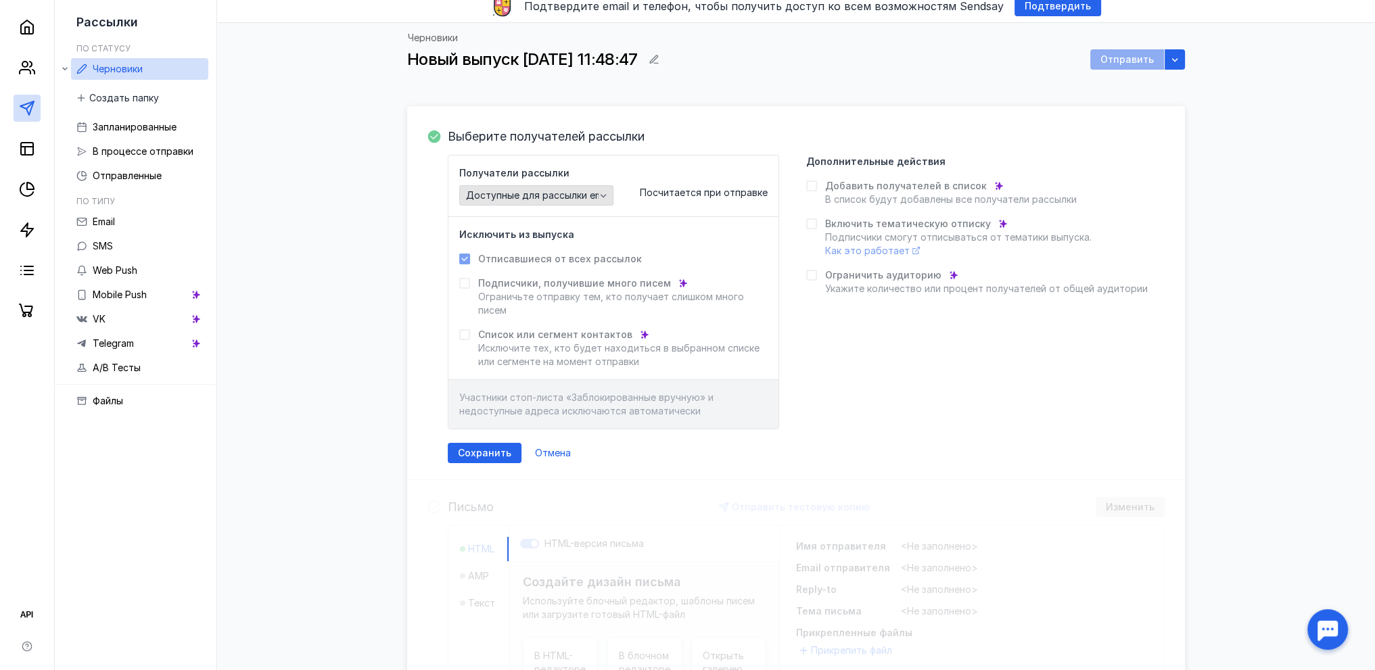
click at [583, 194] on span "Доступные для рассылки email" at bounding box center [539, 195] width 146 height 11
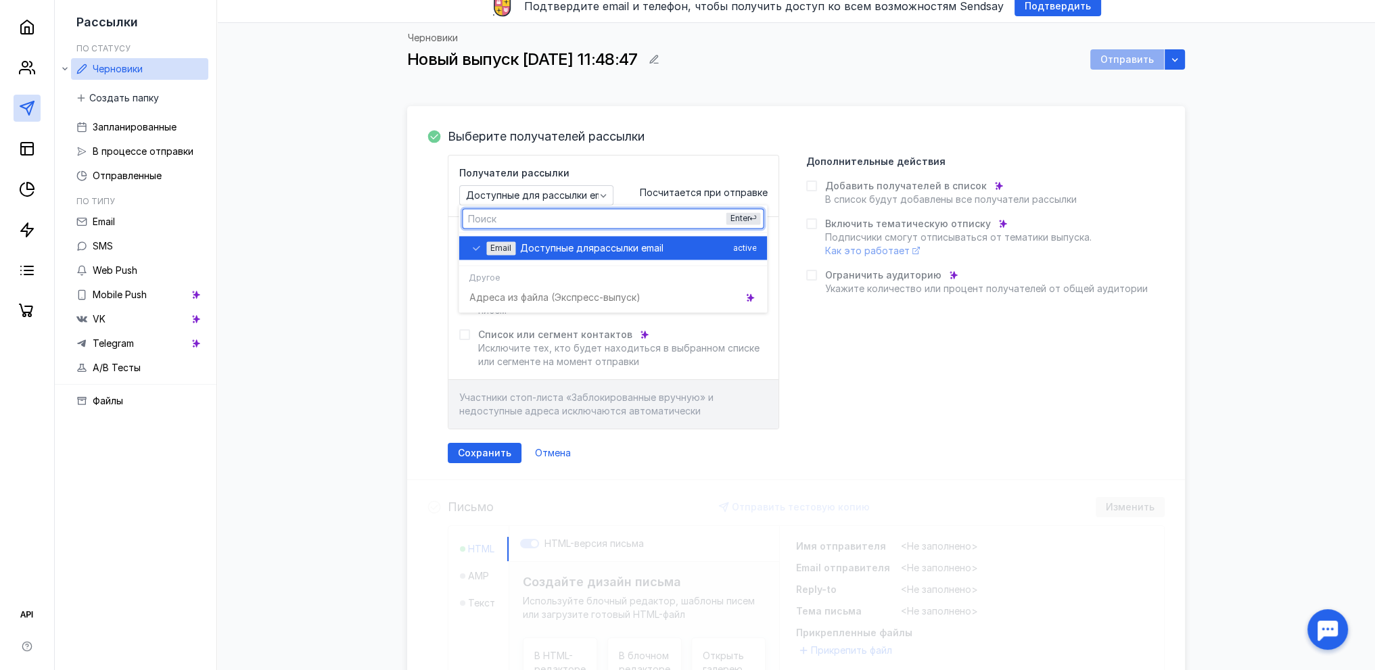
click at [598, 244] on span "рассылки email" at bounding box center [629, 248] width 70 height 14
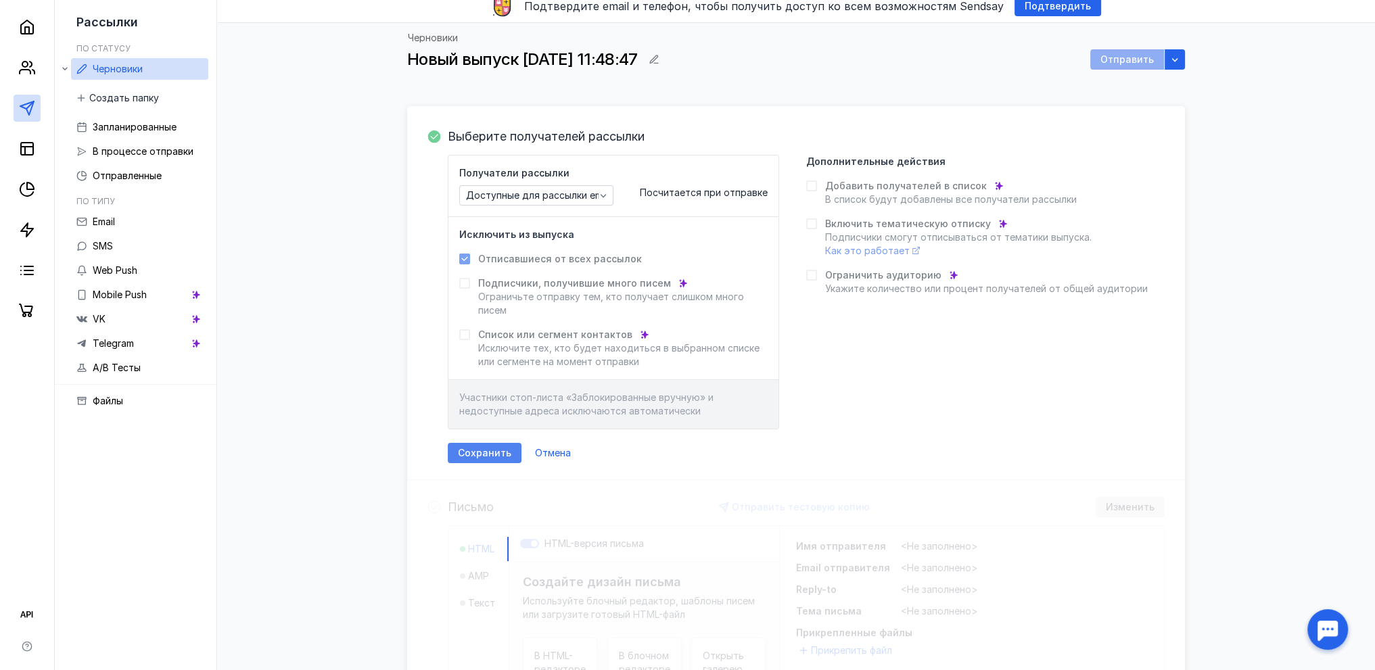
click at [493, 461] on div "Сохранить" at bounding box center [485, 453] width 74 height 20
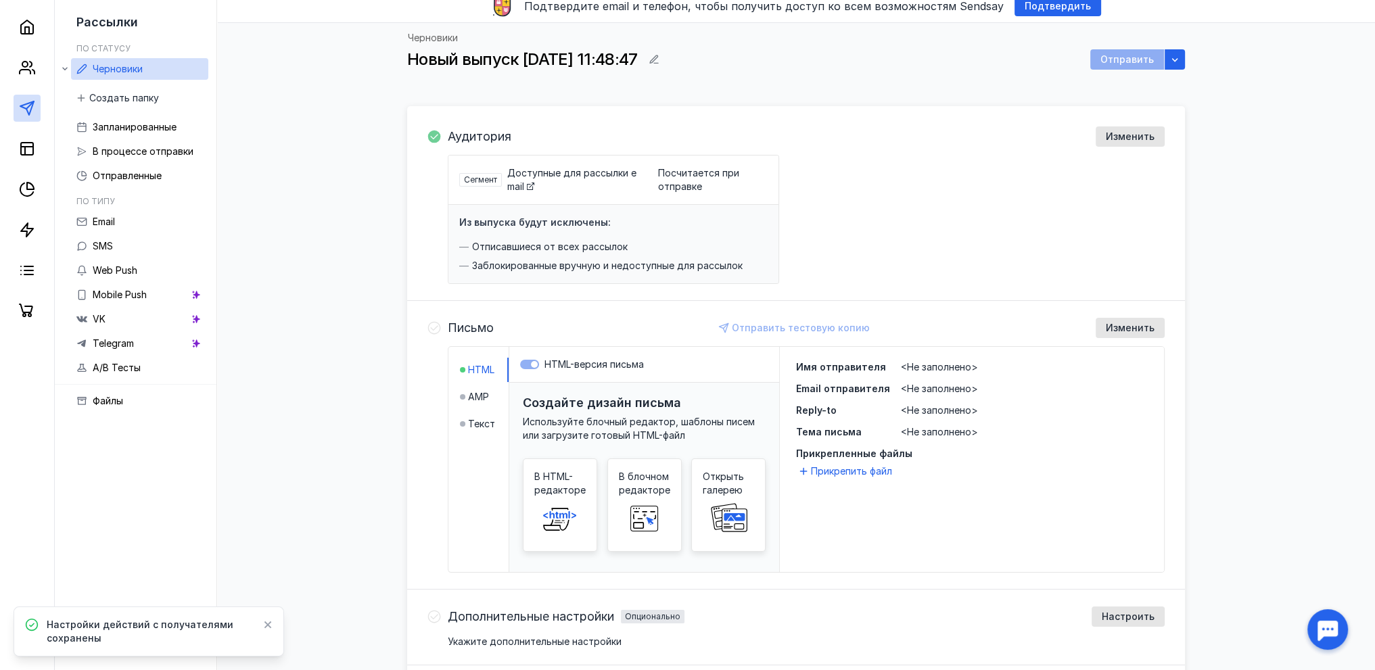
scroll to position [186, 0]
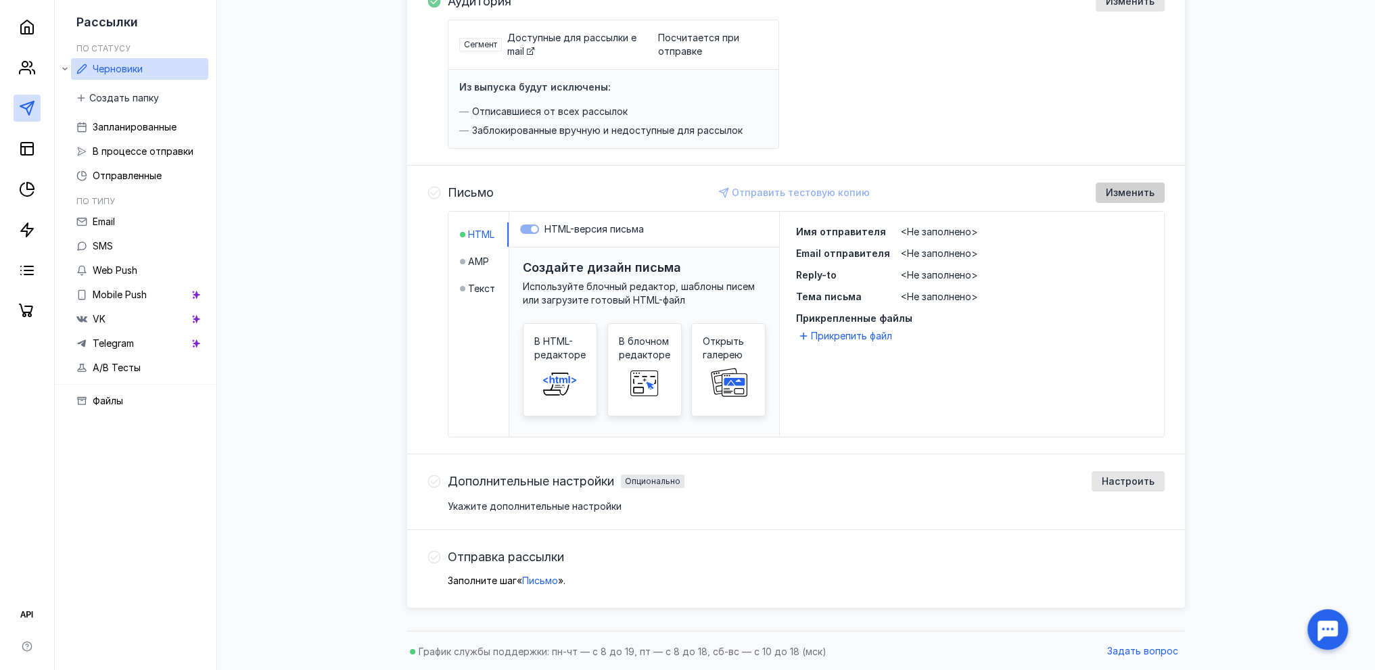
click at [1147, 185] on div "Изменить" at bounding box center [1129, 193] width 69 height 20
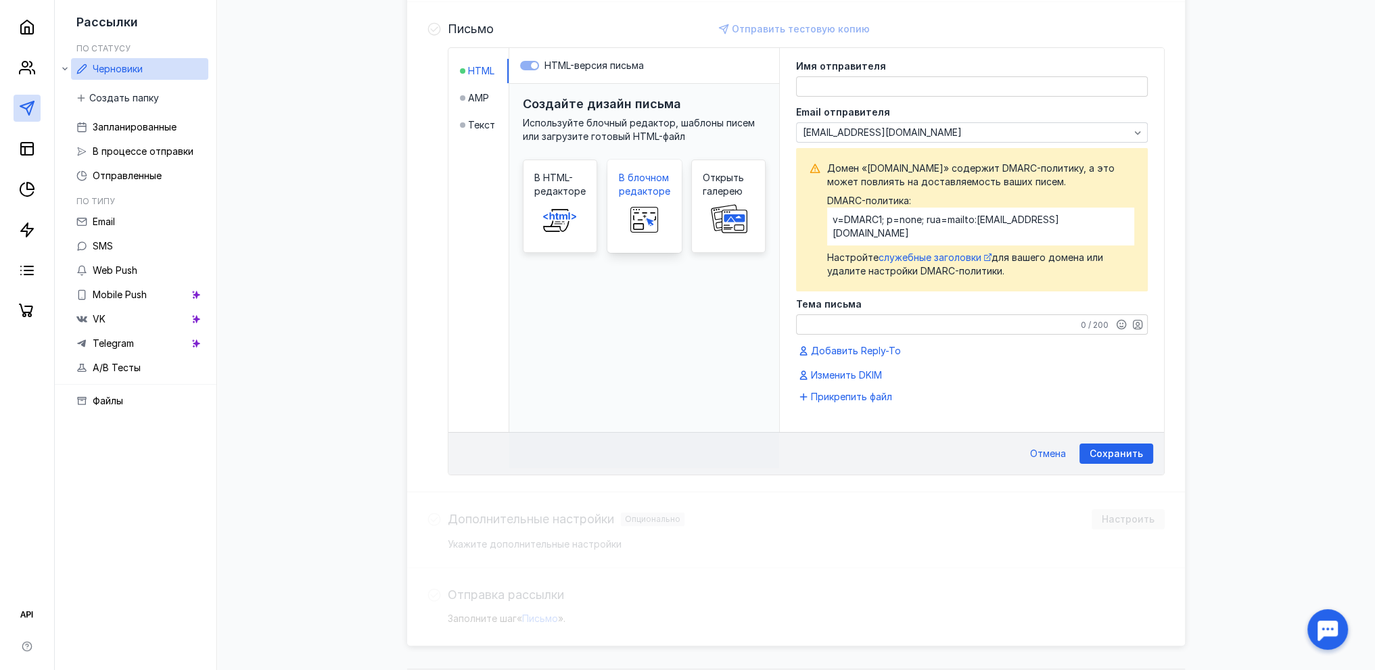
scroll to position [350, 0]
click at [633, 207] on rect at bounding box center [643, 219] width 27 height 25
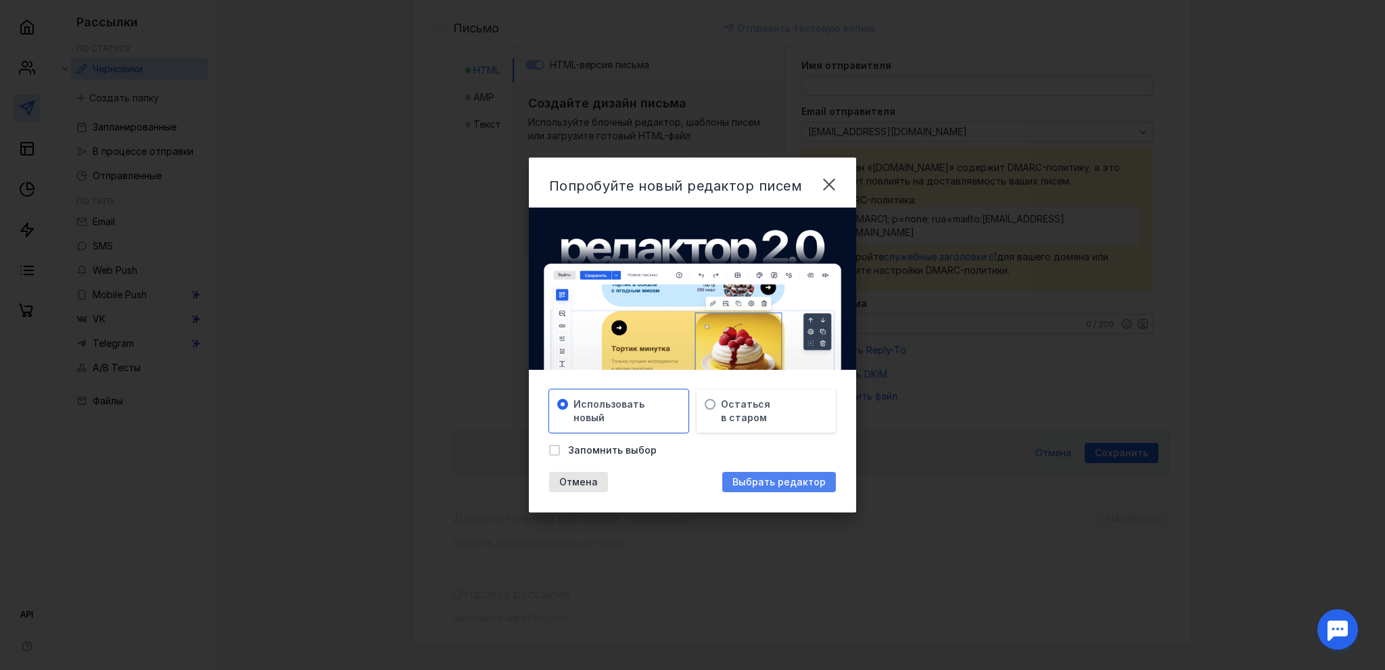
click at [774, 480] on span "Выбрать редактор" at bounding box center [778, 482] width 93 height 11
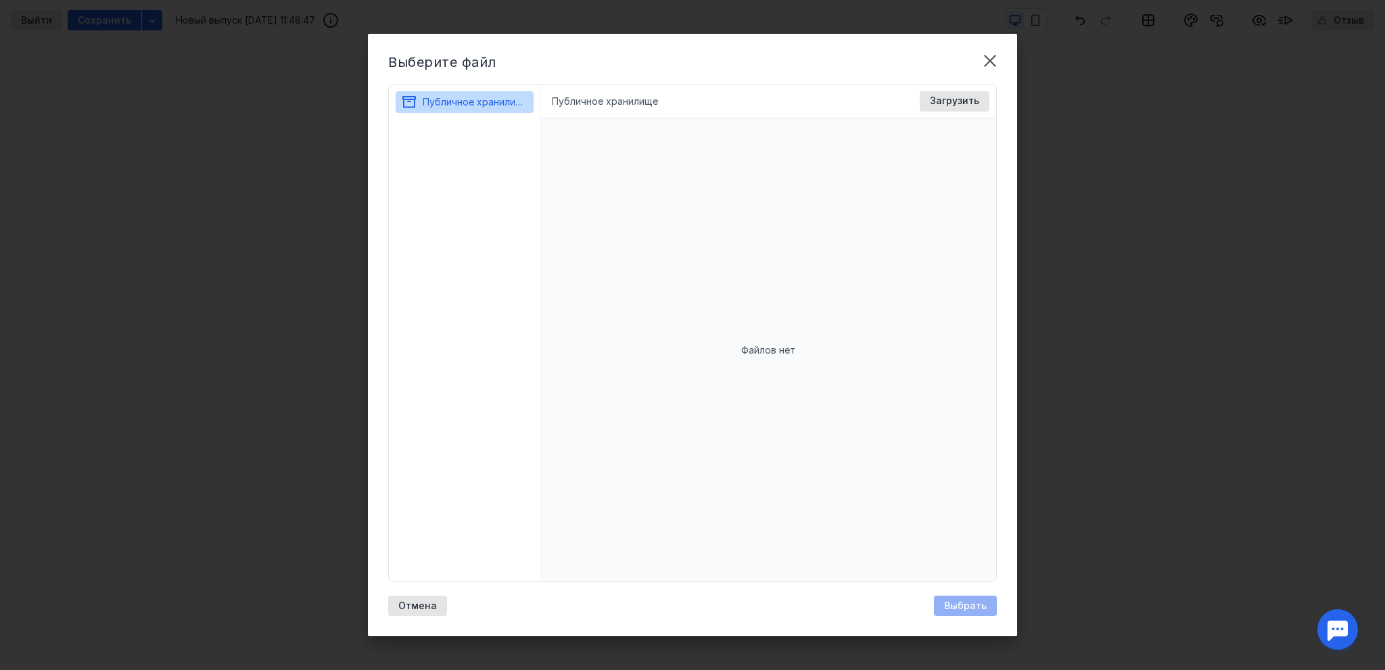
click at [955, 87] on div "Публичное хранилище Доступные форматы: Размер файла не более 400 МБ. Выбрать Фа…" at bounding box center [769, 102] width 456 height 34
click at [956, 101] on span "Загрузить" at bounding box center [954, 100] width 49 height 11
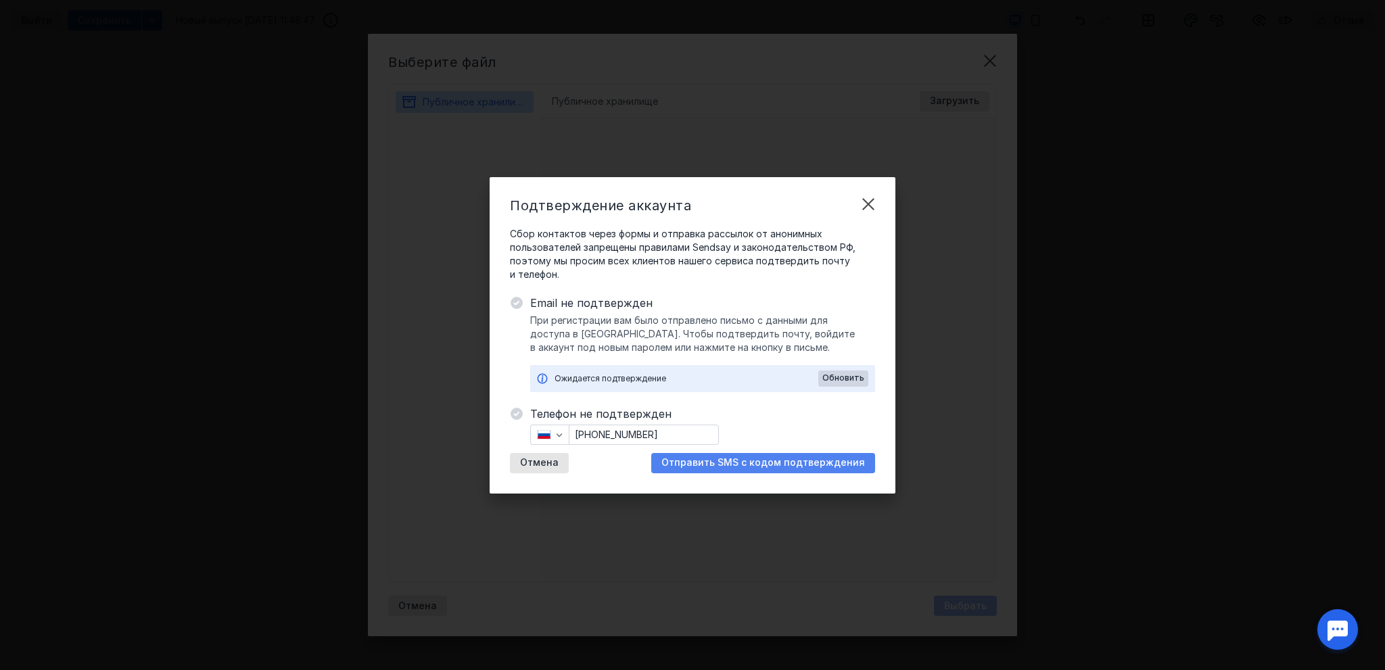
click at [768, 464] on span "Отправить SMS с кодом подтверждения" at bounding box center [763, 462] width 204 height 11
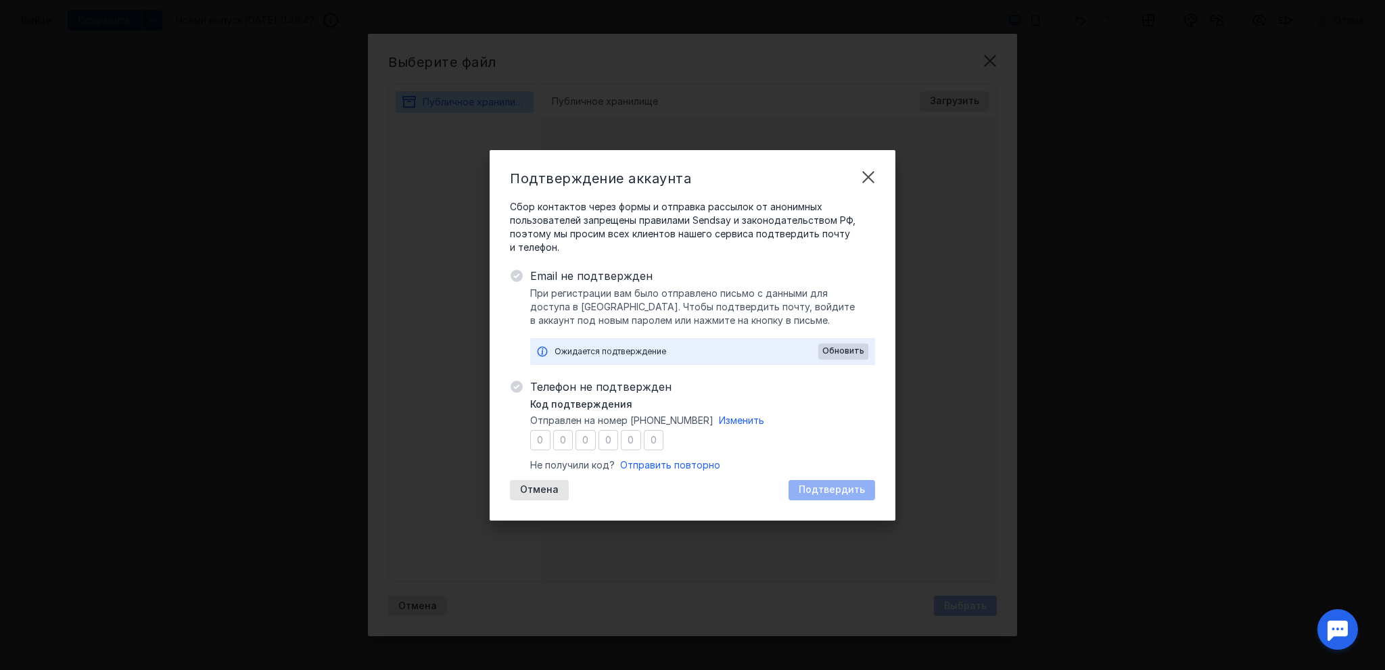
type input "0"
type input "5"
type input "9"
type input "8"
type input "3"
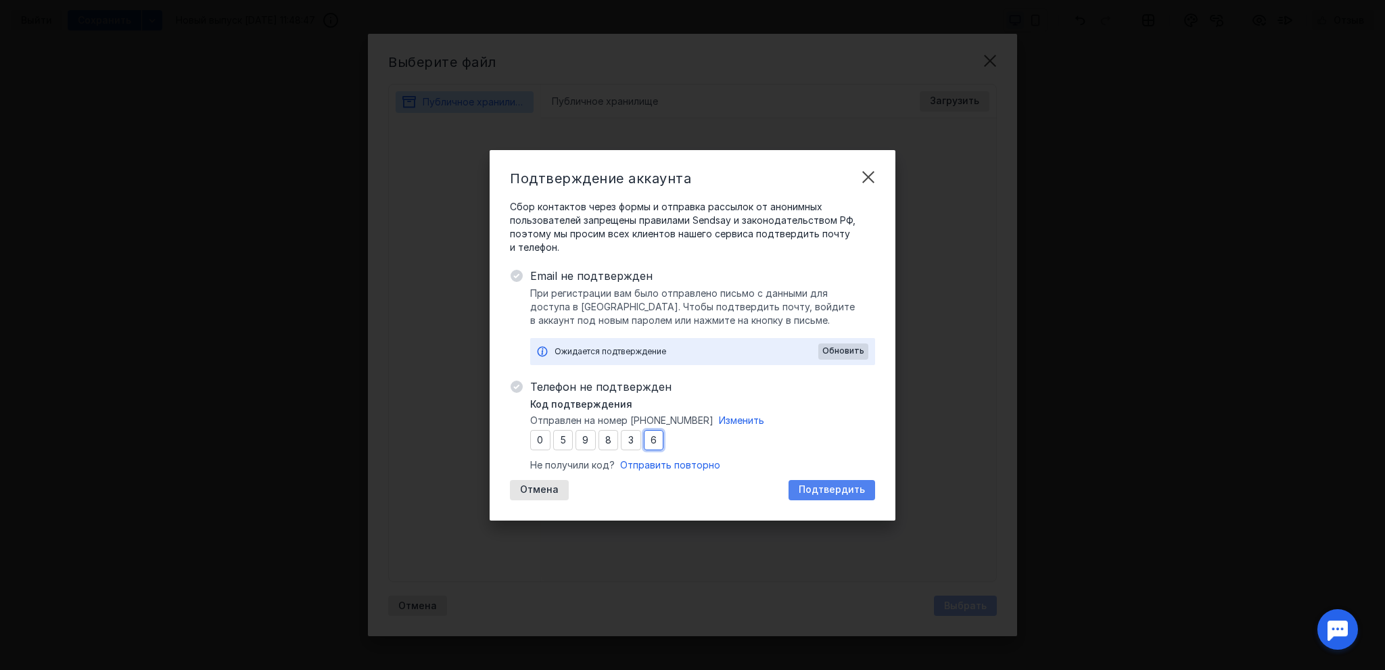
type input "6"
click at [833, 484] on span "Подтвердить" at bounding box center [832, 489] width 66 height 11
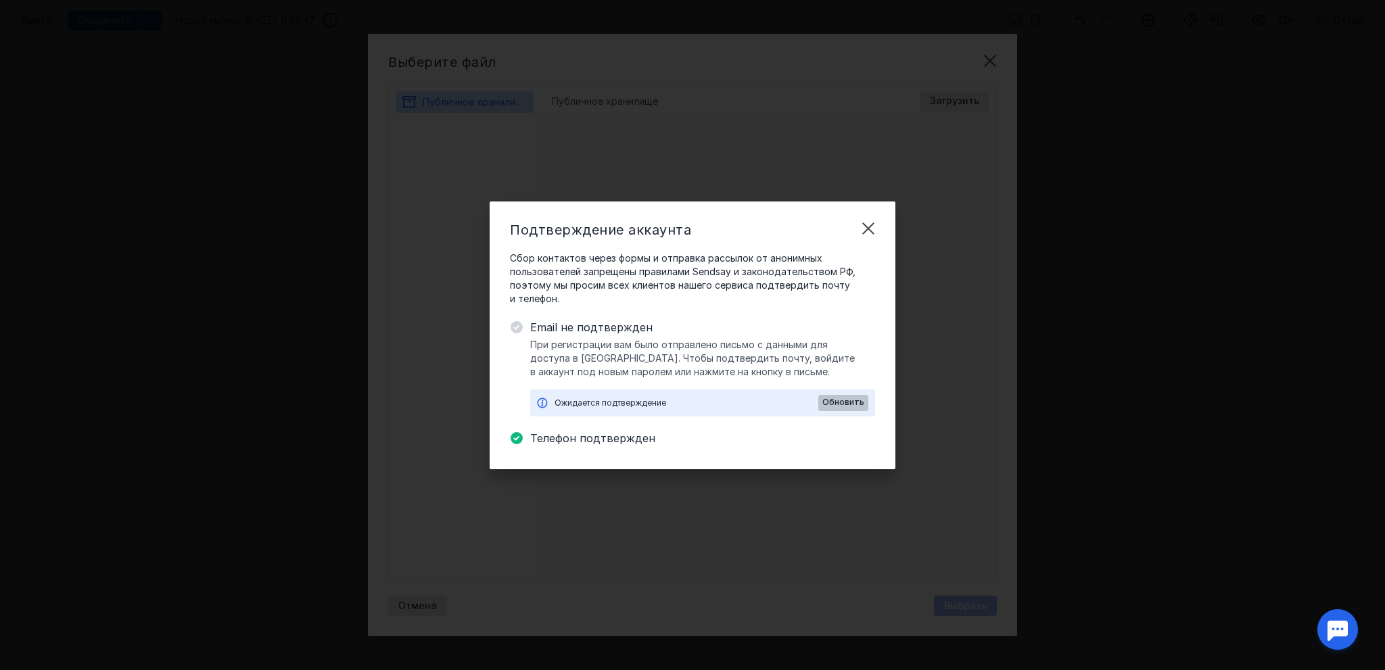
click at [865, 400] on div "Обновить" at bounding box center [843, 402] width 46 height 9
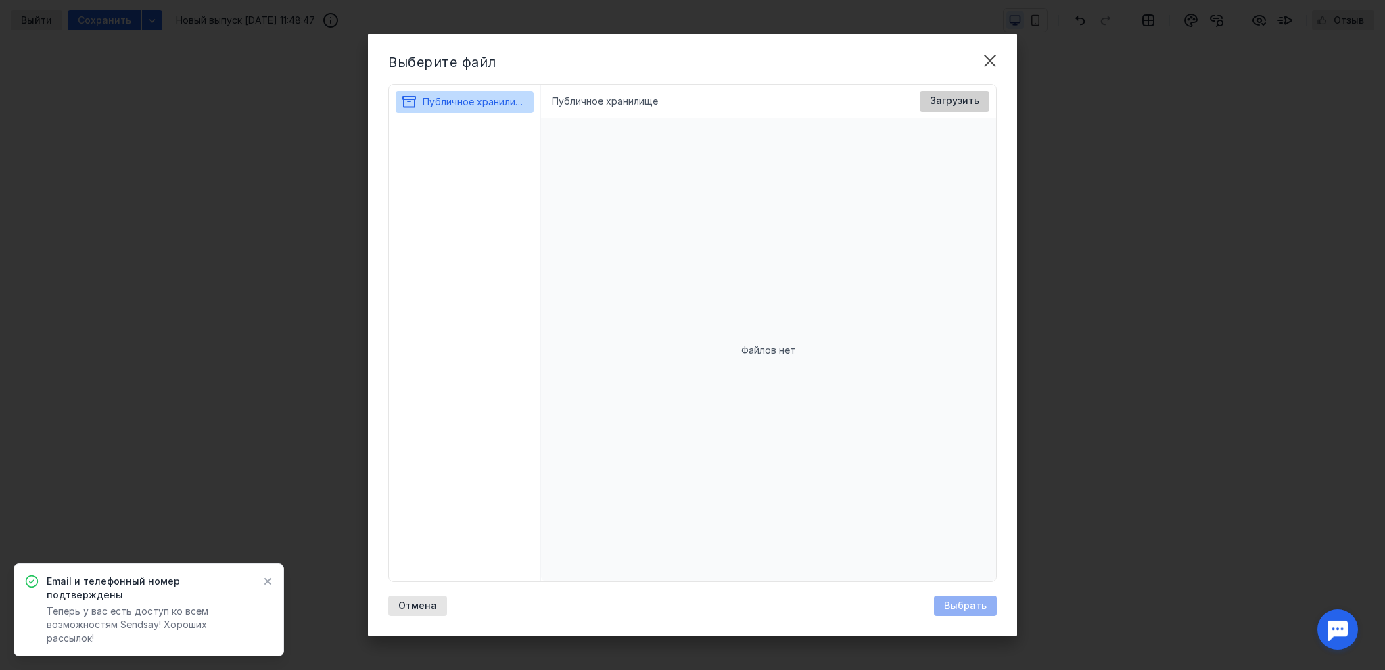
click at [941, 99] on span "Загрузить" at bounding box center [954, 100] width 49 height 11
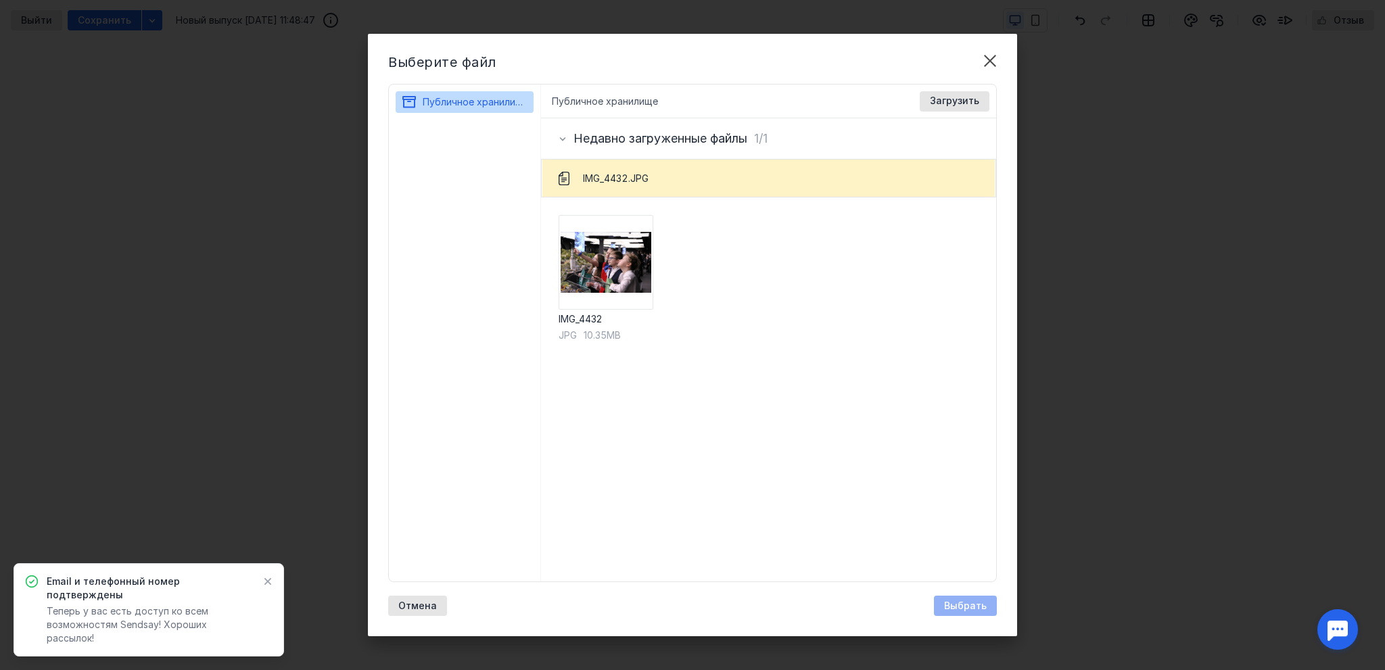
click at [264, 587] on icon at bounding box center [267, 581] width 9 height 11
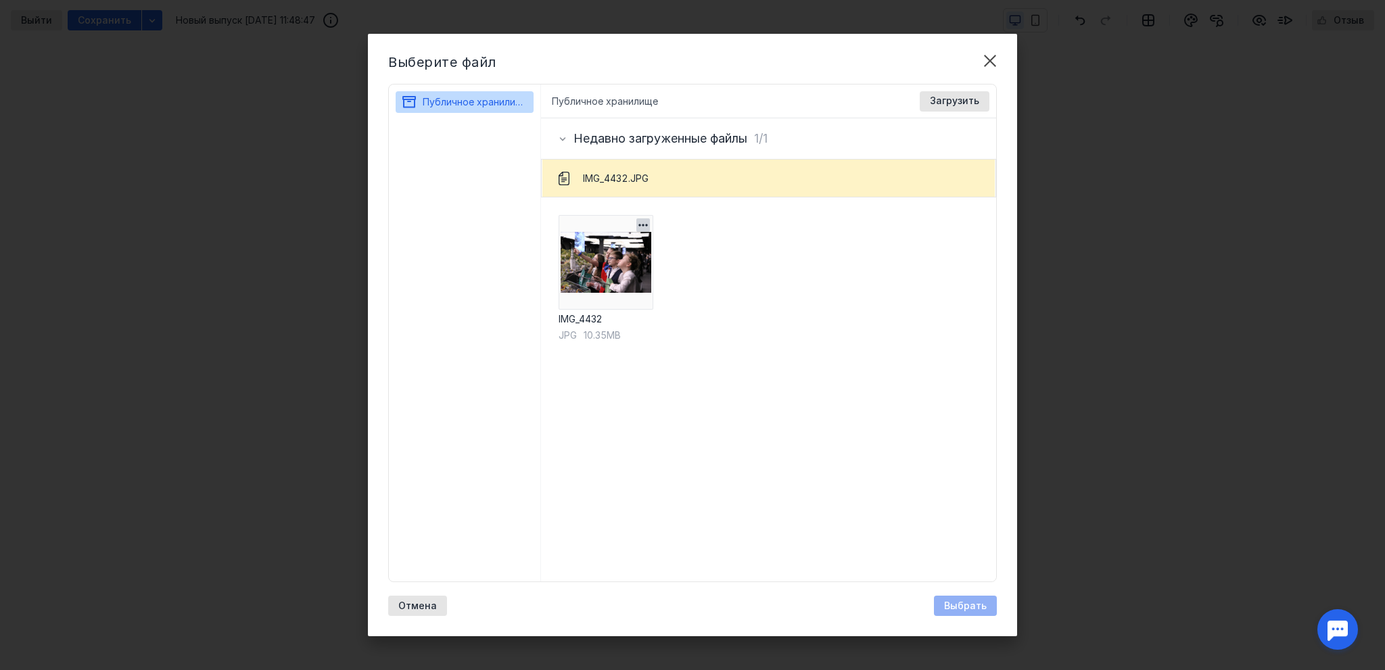
click at [627, 281] on img at bounding box center [606, 262] width 95 height 95
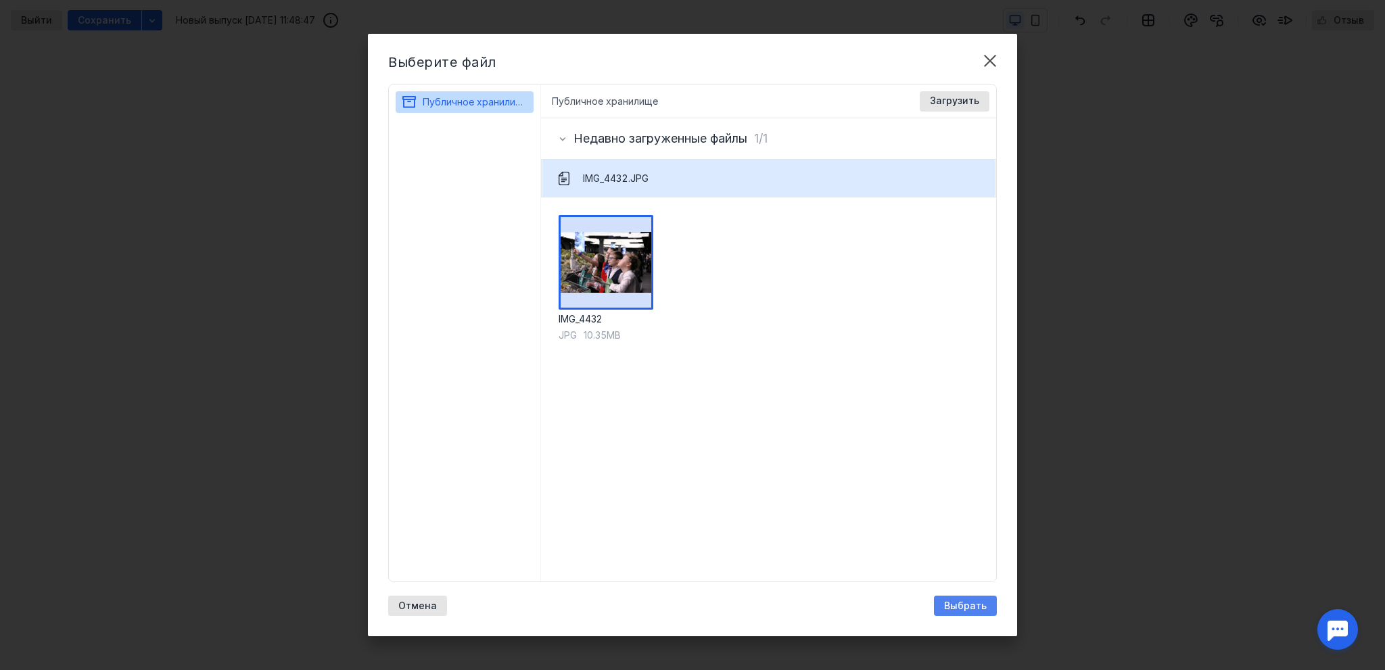
click at [970, 600] on div "Выбрать" at bounding box center [965, 606] width 63 height 20
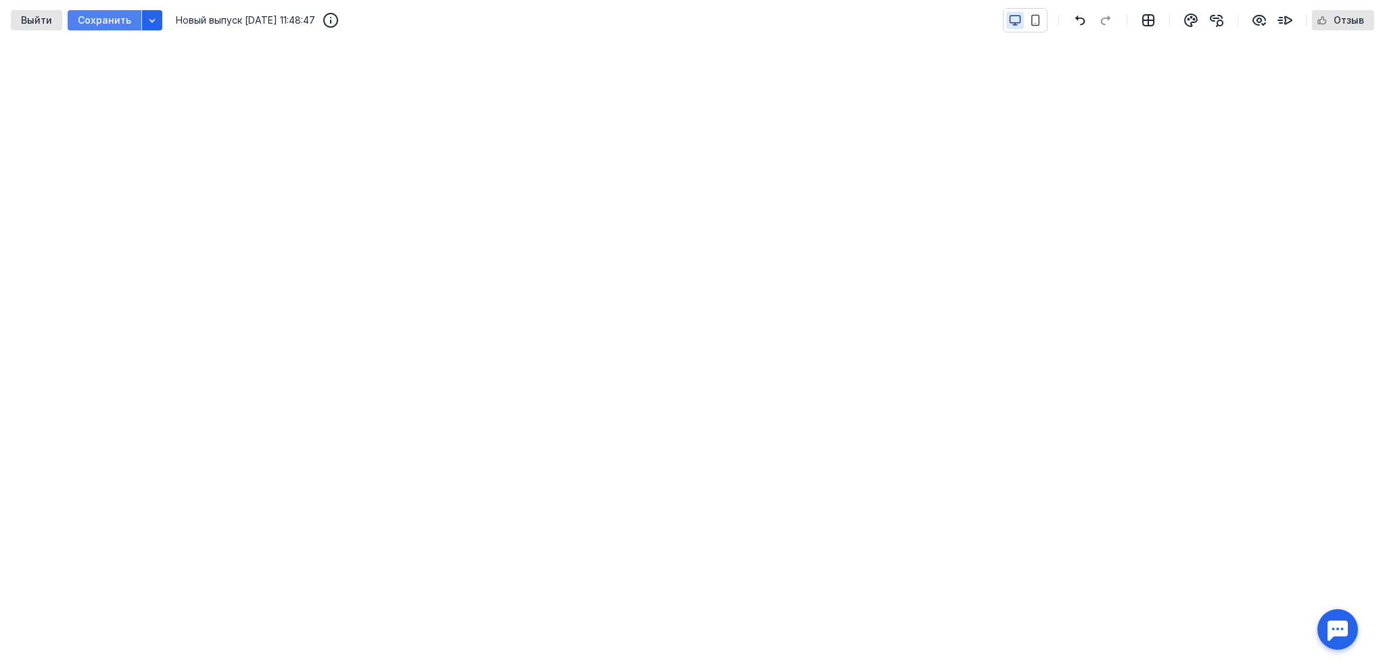
click at [108, 26] on div "Сохранить" at bounding box center [105, 20] width 74 height 20
click at [35, 26] on div "Выйти" at bounding box center [36, 20] width 51 height 20
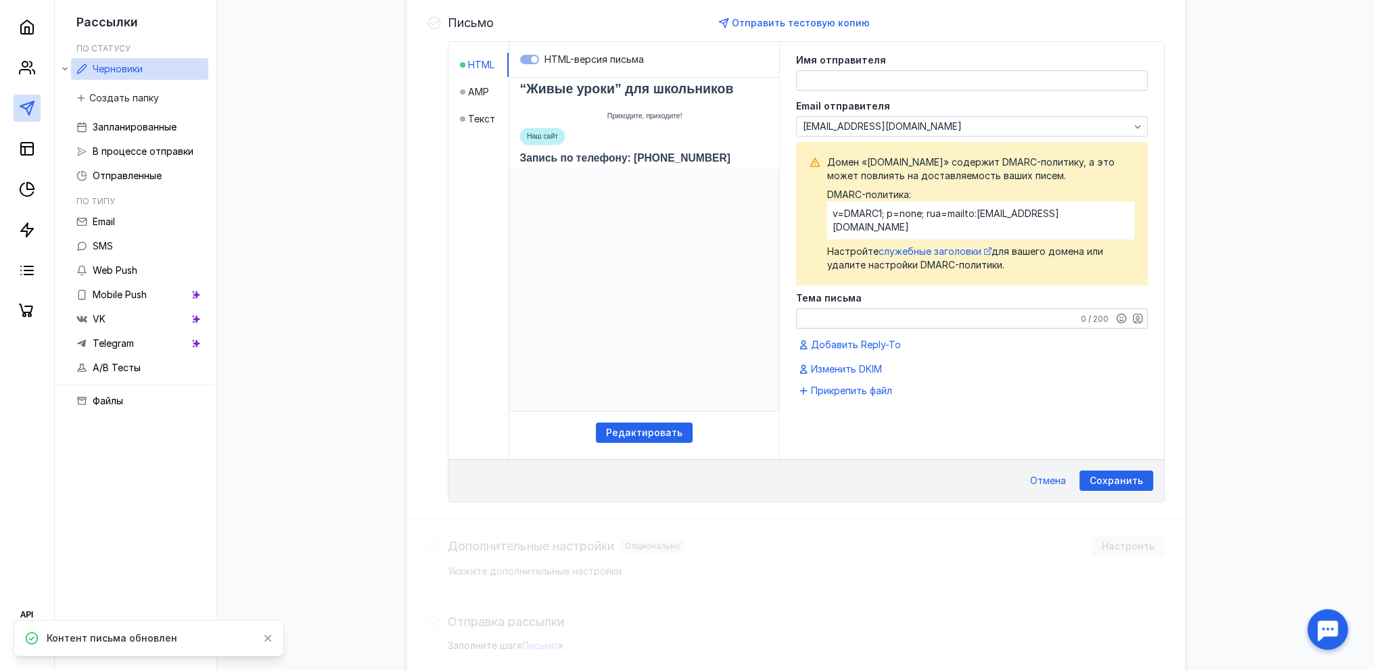
scroll to position [283, 0]
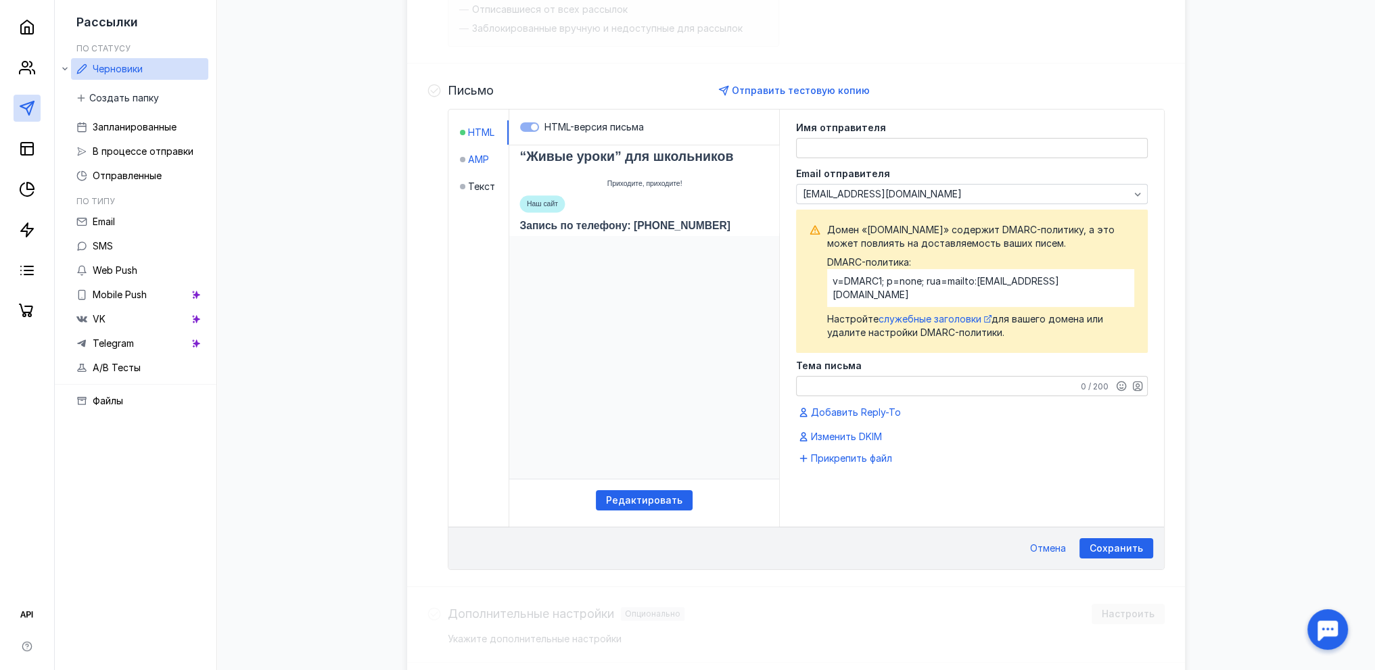
click at [466, 160] on div "AMP" at bounding box center [474, 160] width 29 height 14
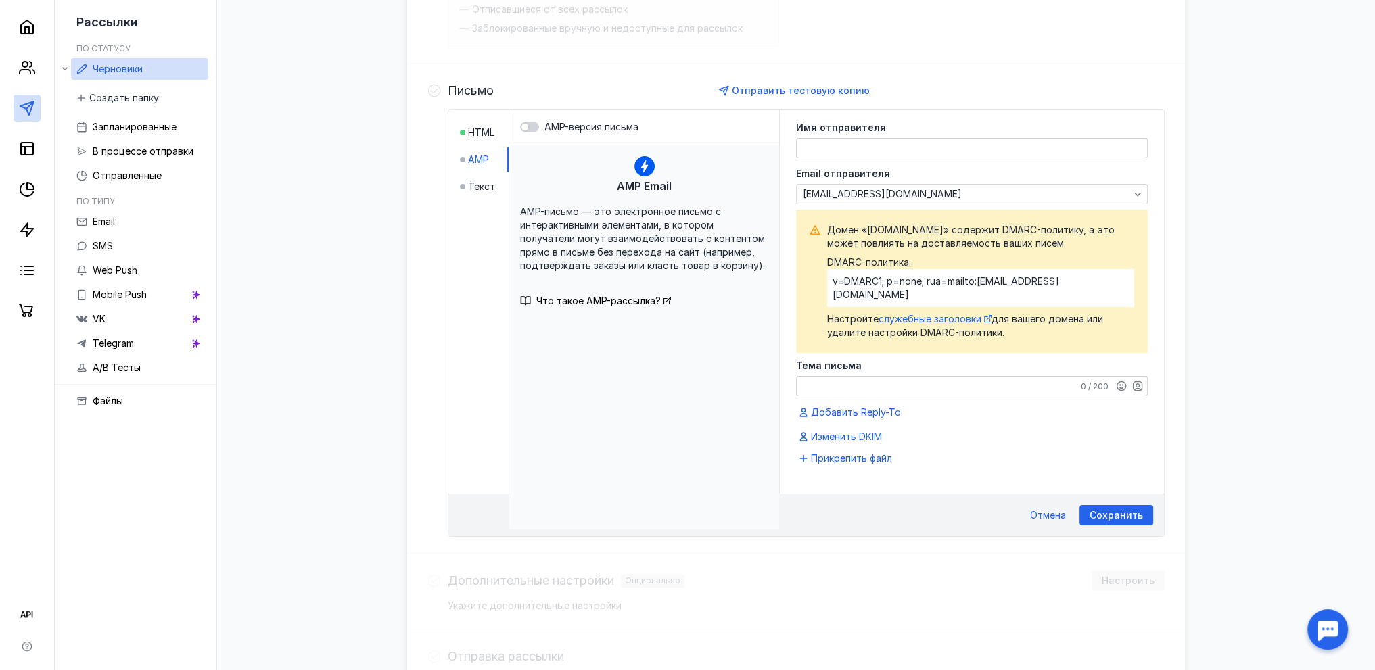
click at [465, 140] on li "HTML" at bounding box center [484, 132] width 49 height 24
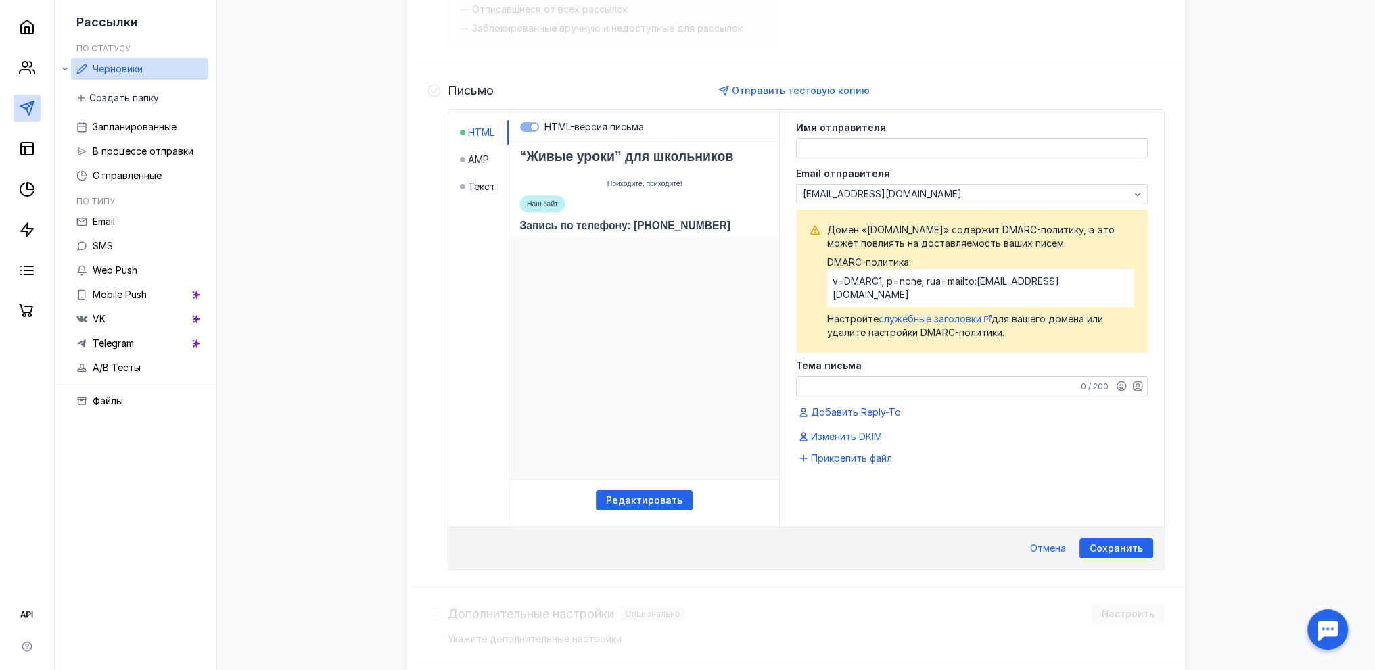
scroll to position [0, 0]
click at [651, 495] on span "Редактировать" at bounding box center [644, 500] width 76 height 11
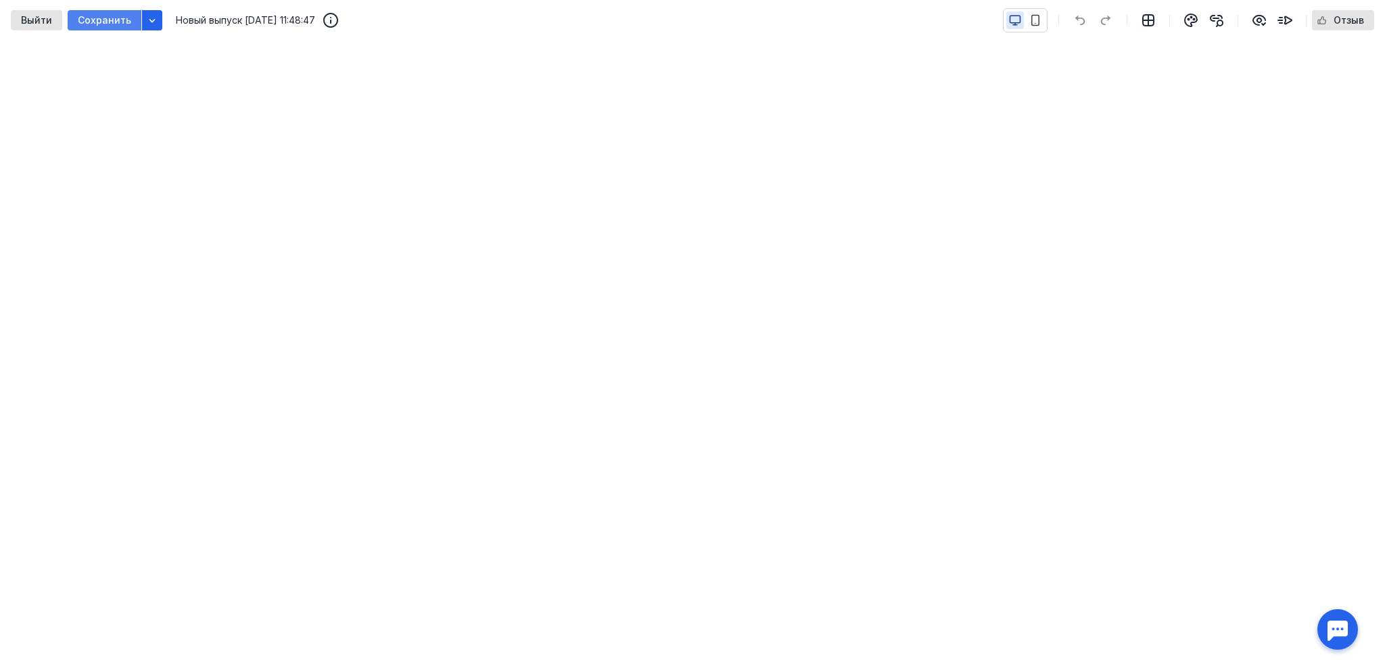
click at [95, 22] on span "Сохранить" at bounding box center [104, 20] width 53 height 11
click at [30, 22] on span "Выйти" at bounding box center [36, 20] width 31 height 11
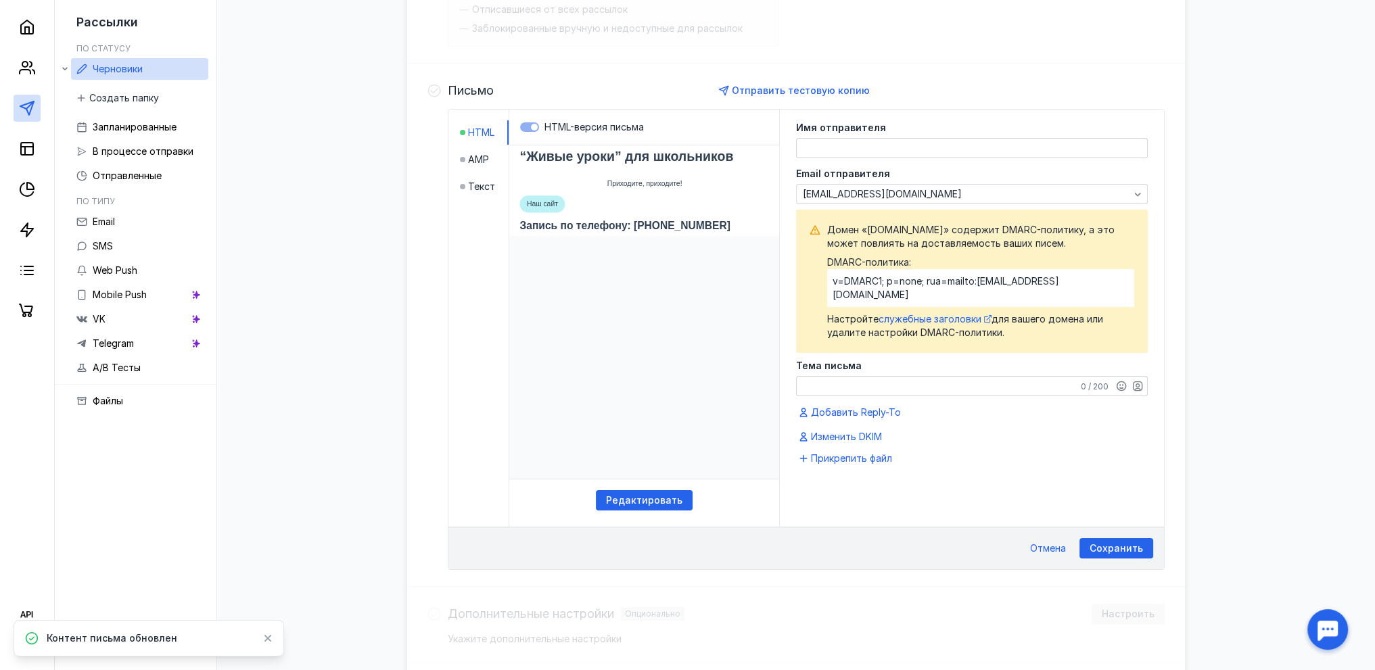
click at [833, 145] on textarea at bounding box center [972, 148] width 350 height 19
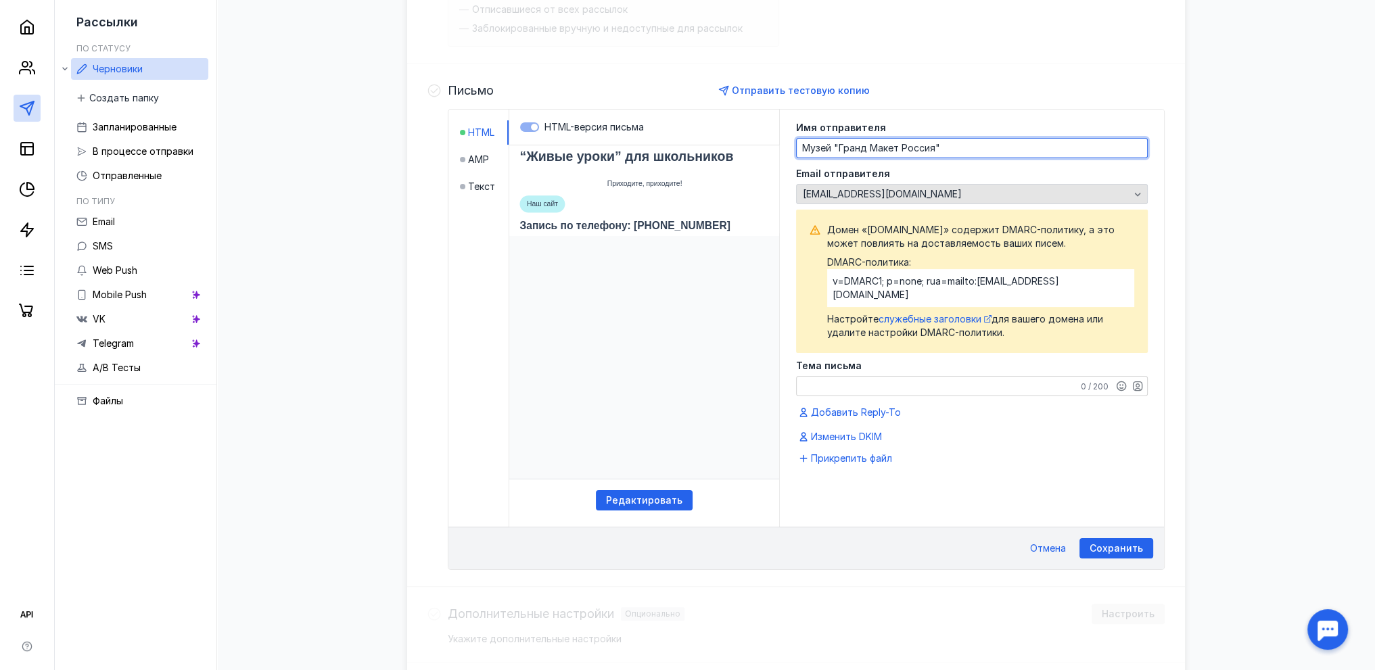
type textarea "Музей "Гранд Макет Россия""
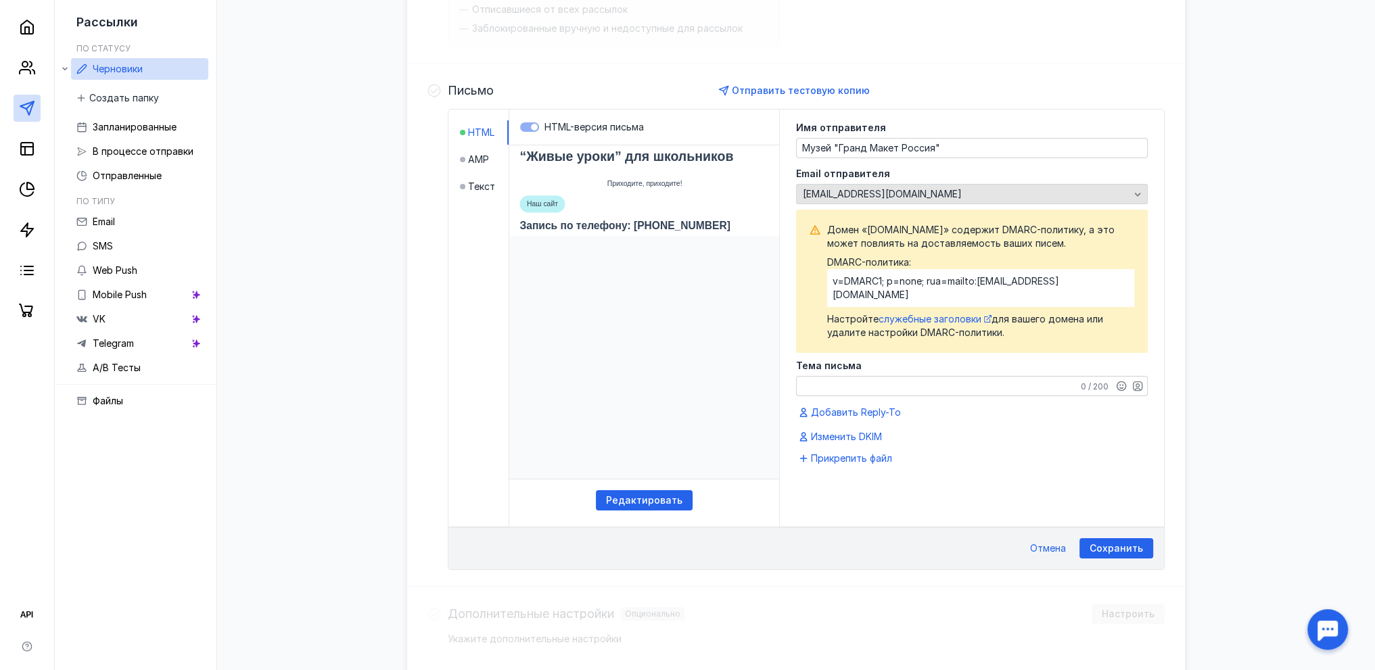
click at [911, 193] on div "[EMAIL_ADDRESS][DOMAIN_NAME]" at bounding box center [965, 194] width 333 height 11
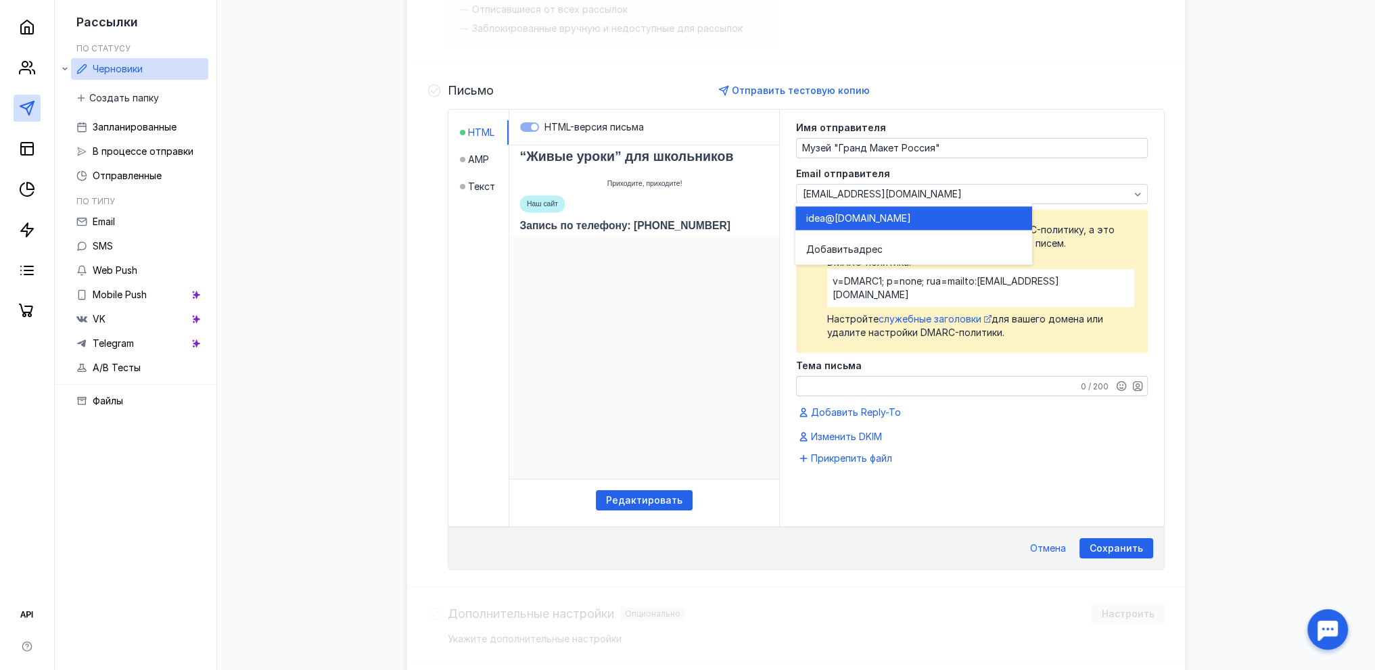
click at [915, 218] on div "idea@ [DOMAIN_NAME]" at bounding box center [913, 219] width 215 height 14
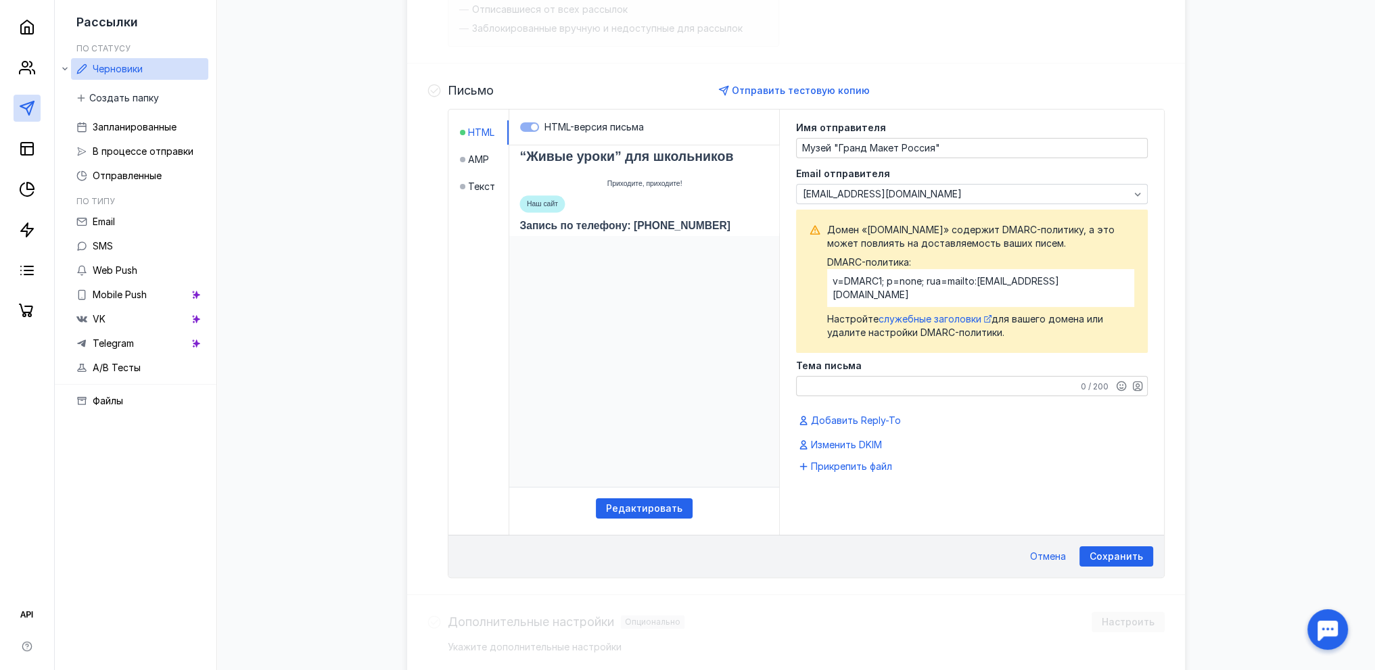
click at [956, 377] on textarea "Тема письма" at bounding box center [972, 386] width 350 height 19
type textarea "О"
type textarea "Программы для школьников"
click at [1139, 560] on span "Сохранить" at bounding box center [1115, 556] width 53 height 11
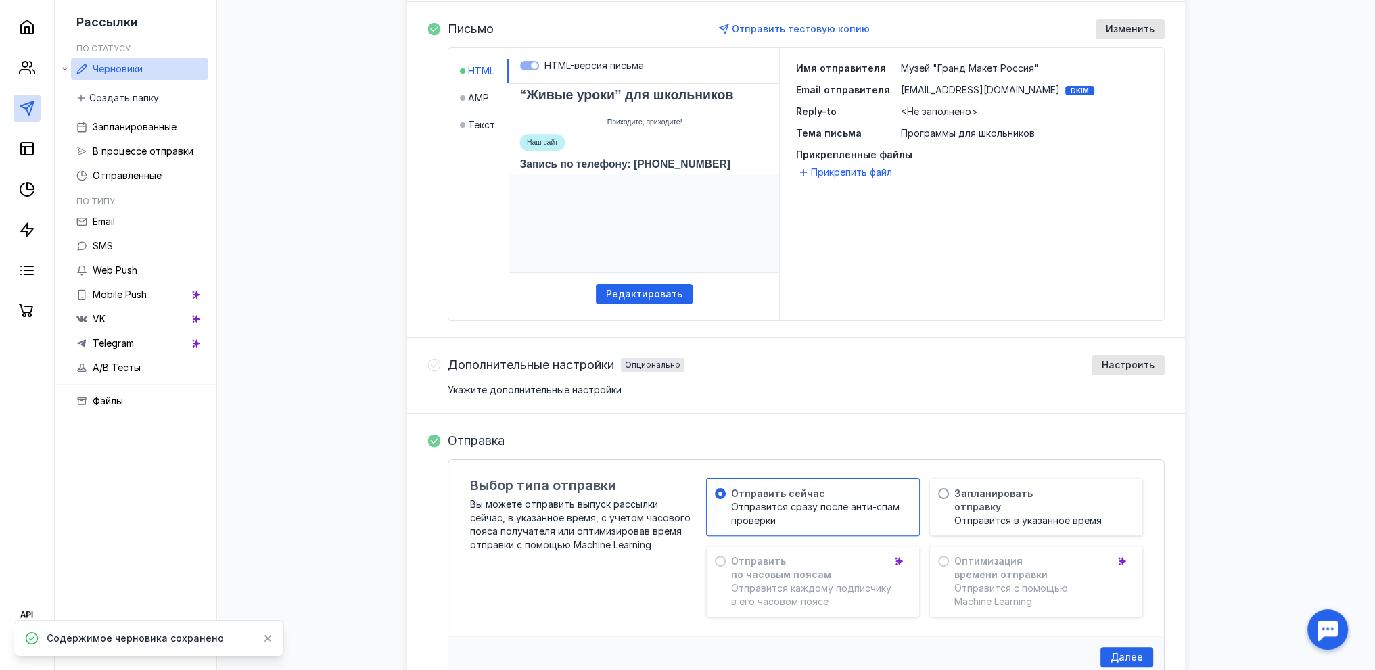
scroll to position [345, 0]
click at [1114, 364] on span "Настроить" at bounding box center [1128, 364] width 53 height 11
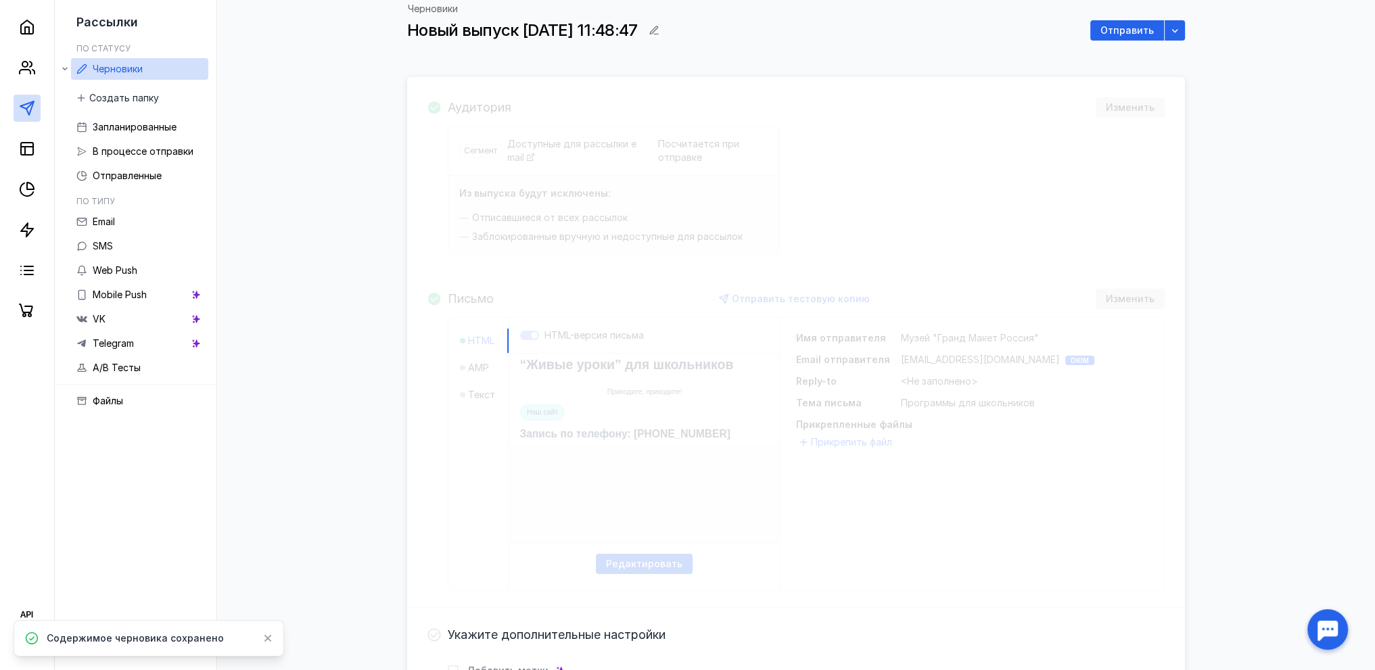
scroll to position [480, 0]
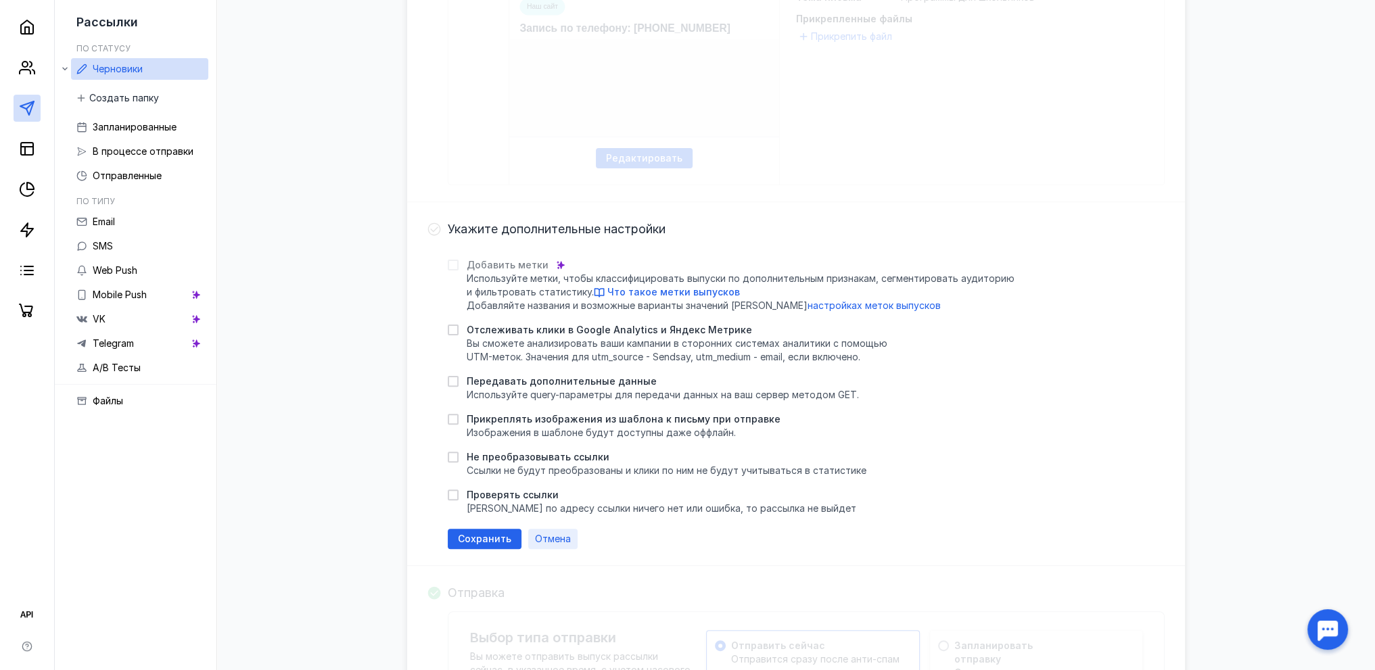
click at [549, 538] on span "Отмена" at bounding box center [553, 539] width 36 height 11
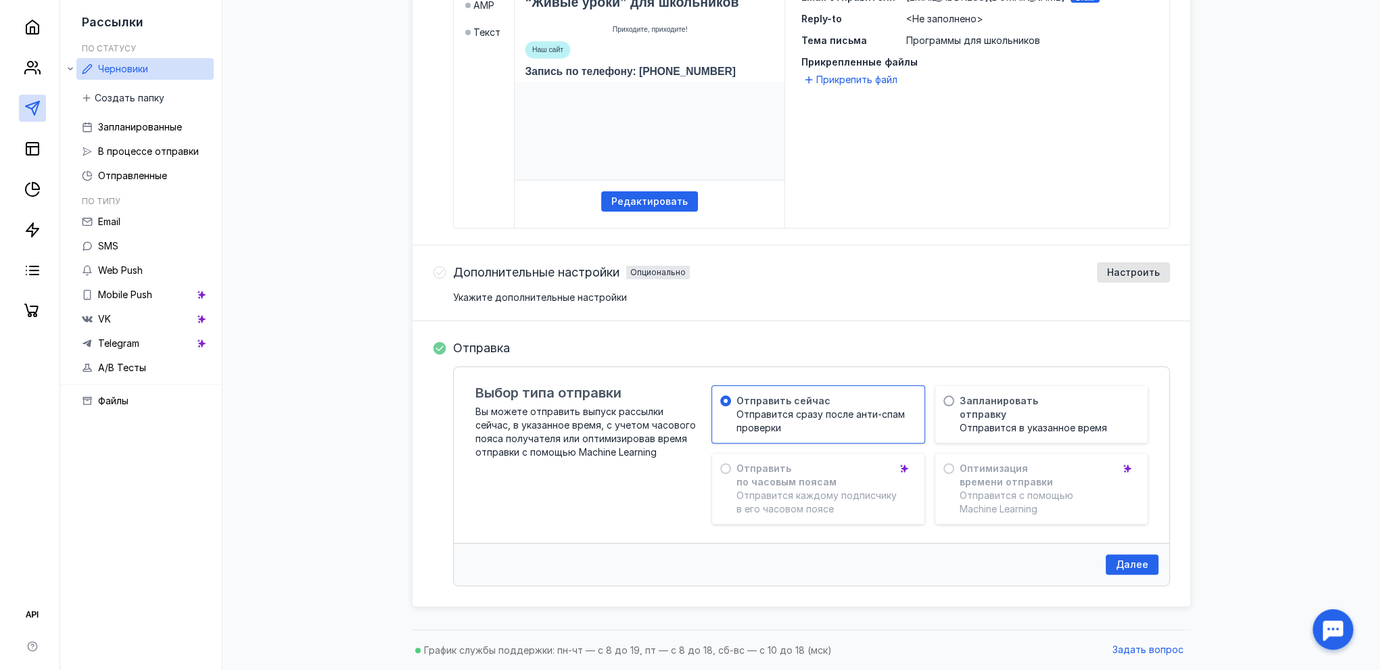
scroll to position [435, 0]
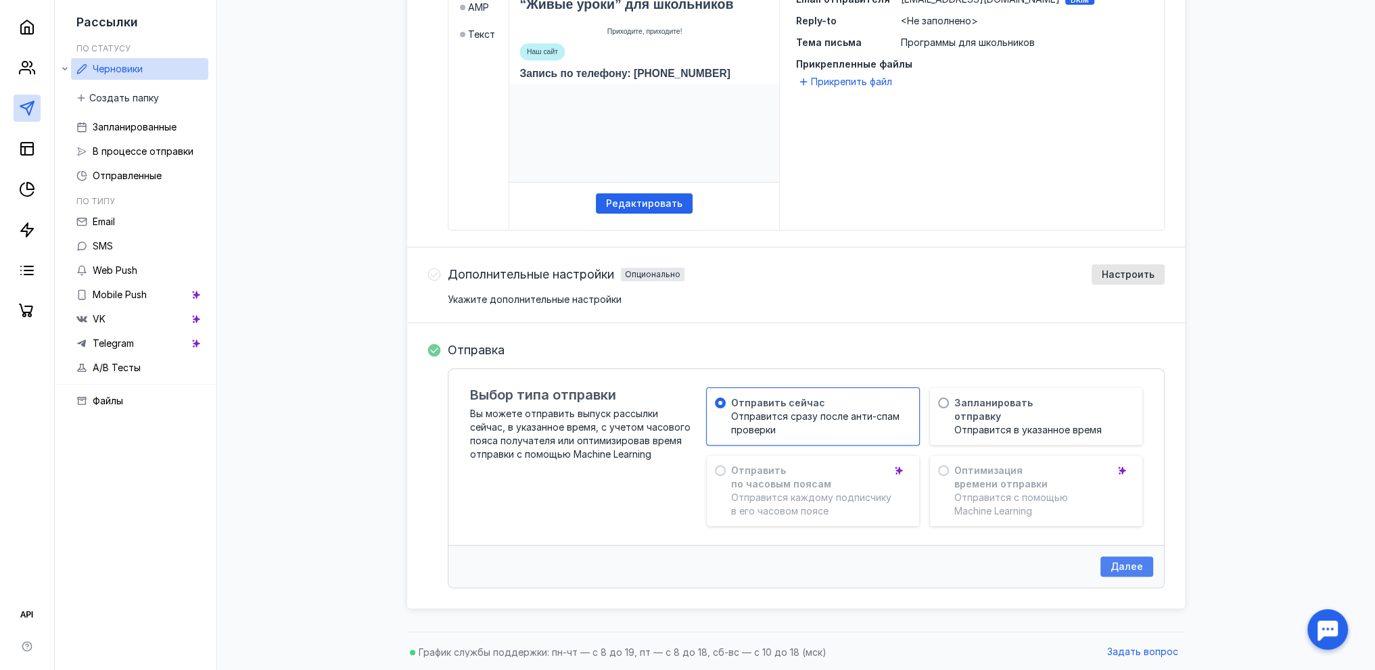
click at [1133, 563] on span "Далее" at bounding box center [1126, 566] width 32 height 11
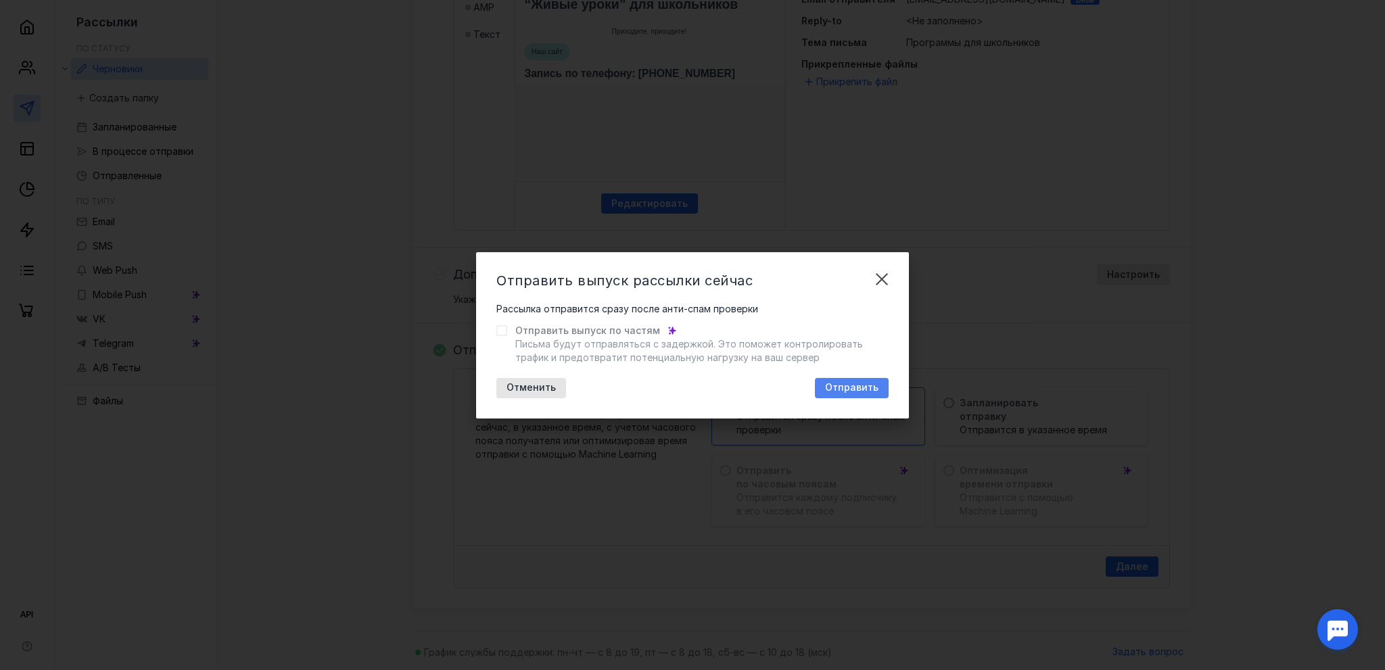
click at [862, 389] on span "Отправить" at bounding box center [851, 387] width 53 height 11
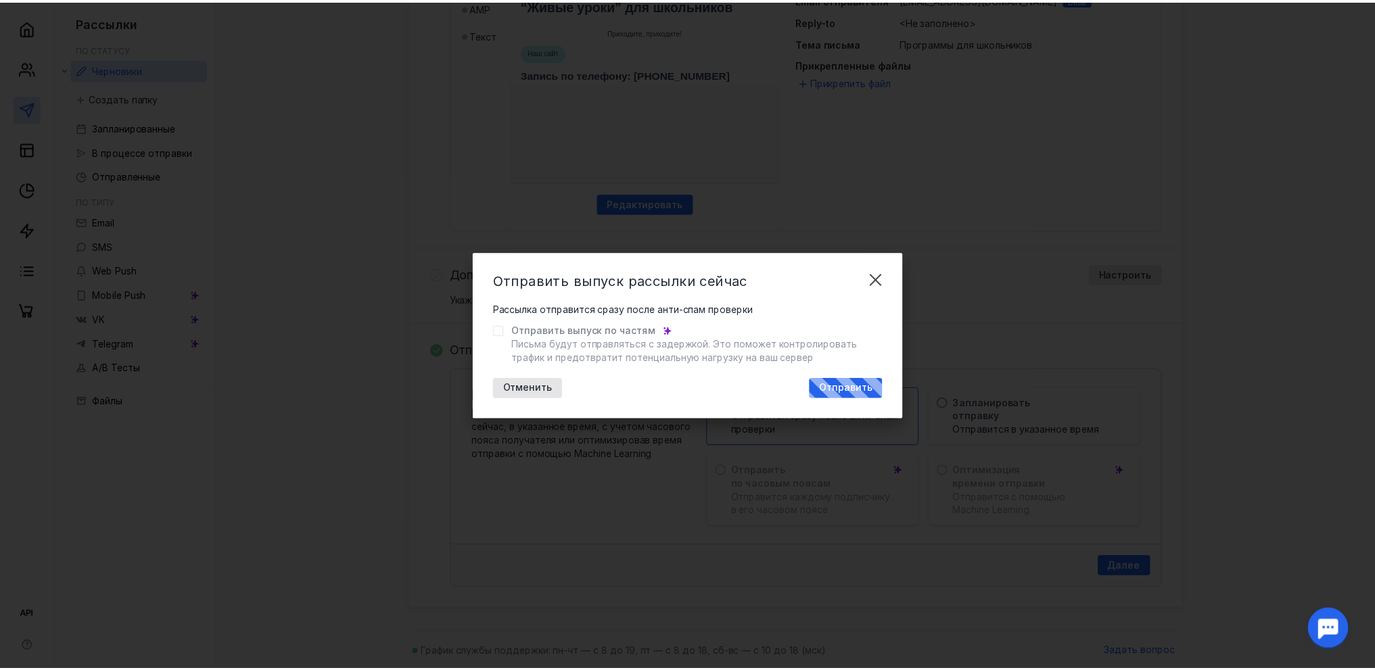
scroll to position [8, 0]
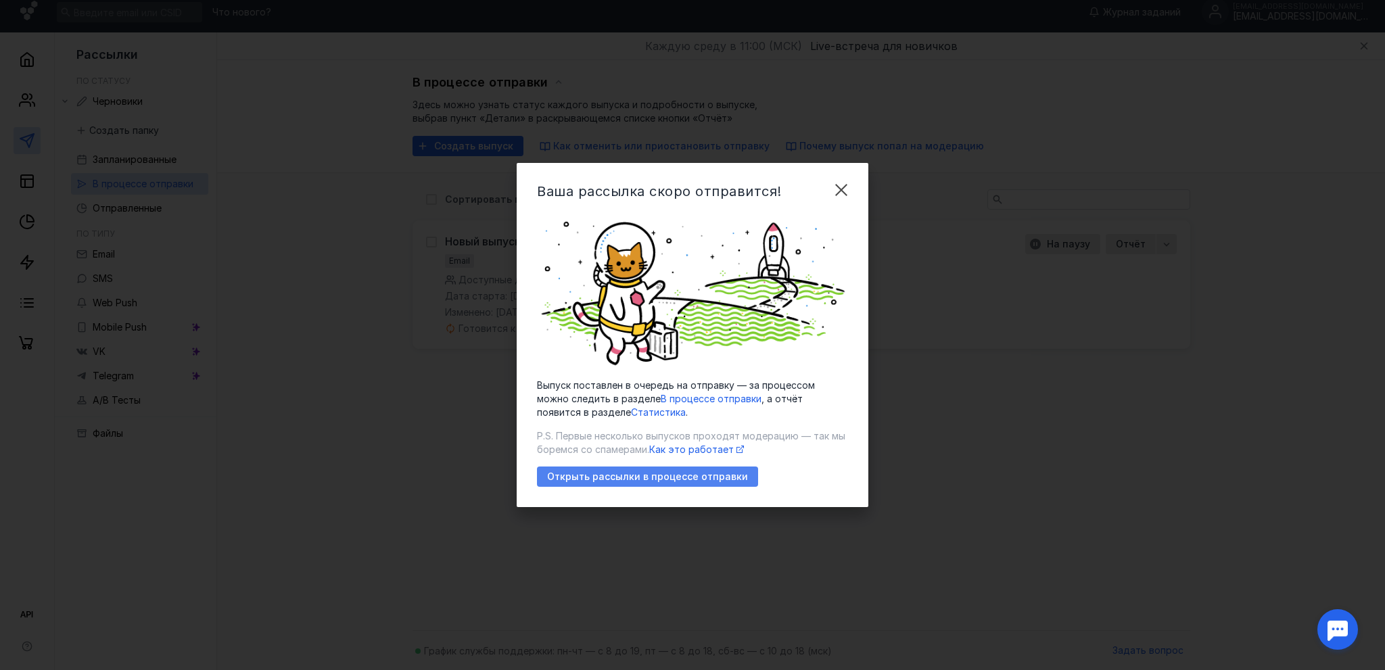
click at [706, 475] on span "Открыть рассылки в процессе отправки" at bounding box center [647, 476] width 201 height 11
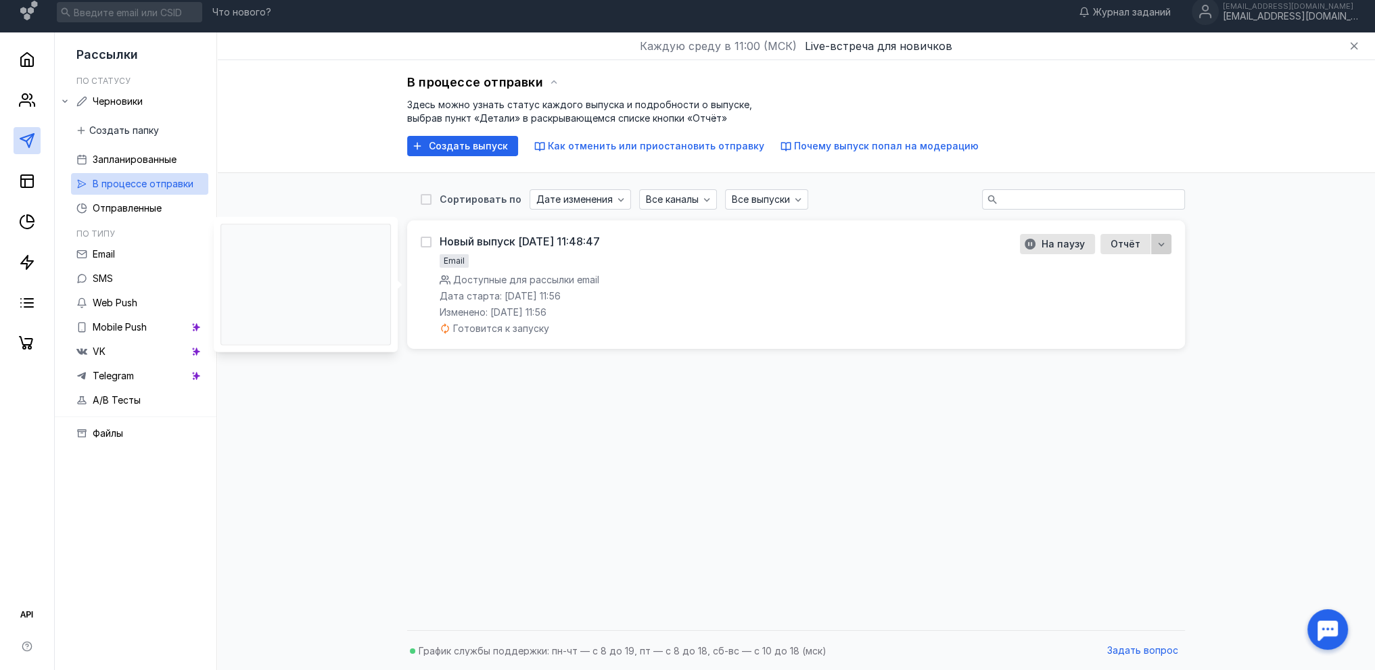
click at [1164, 243] on icon "button" at bounding box center [1161, 244] width 11 height 11
click at [1144, 273] on span "тали" at bounding box center [1150, 270] width 22 height 14
click at [525, 242] on div "Новый выпуск [DATE] 11:48:47" at bounding box center [520, 242] width 160 height 14
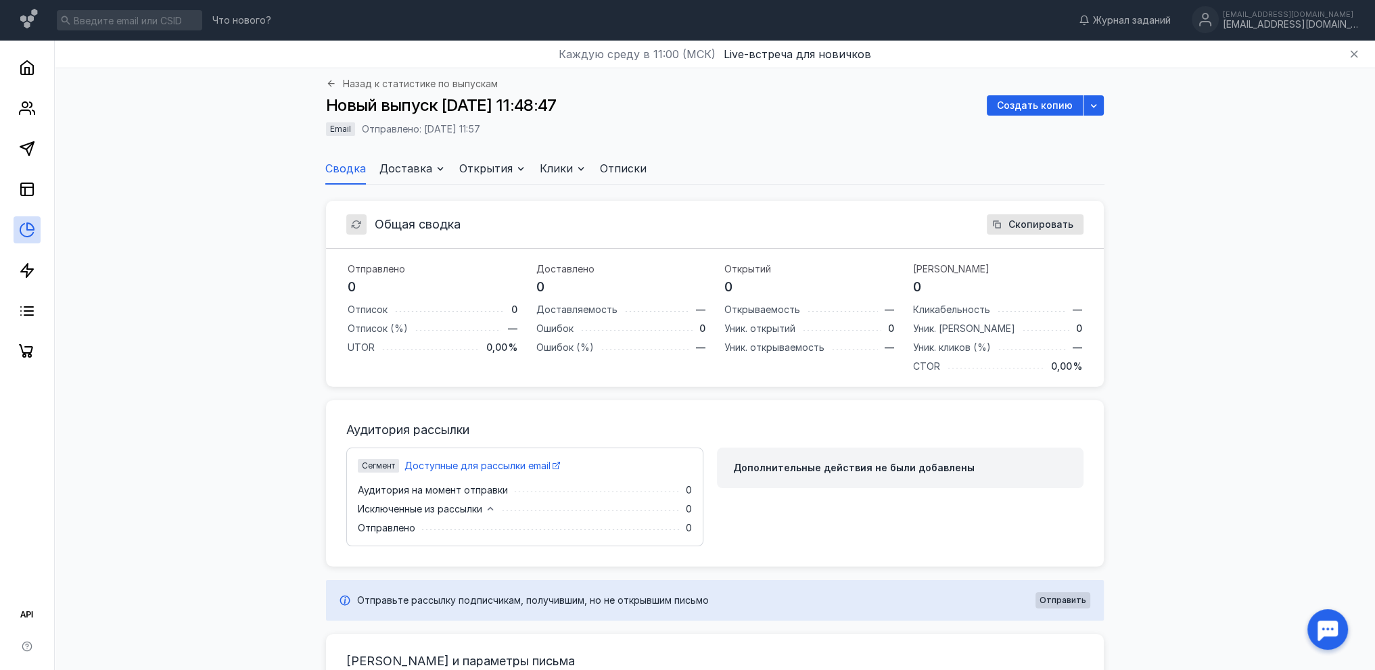
click at [416, 175] on span "Доставка" at bounding box center [405, 168] width 53 height 16
click at [400, 210] on span "одписчикам" at bounding box center [398, 215] width 57 height 14
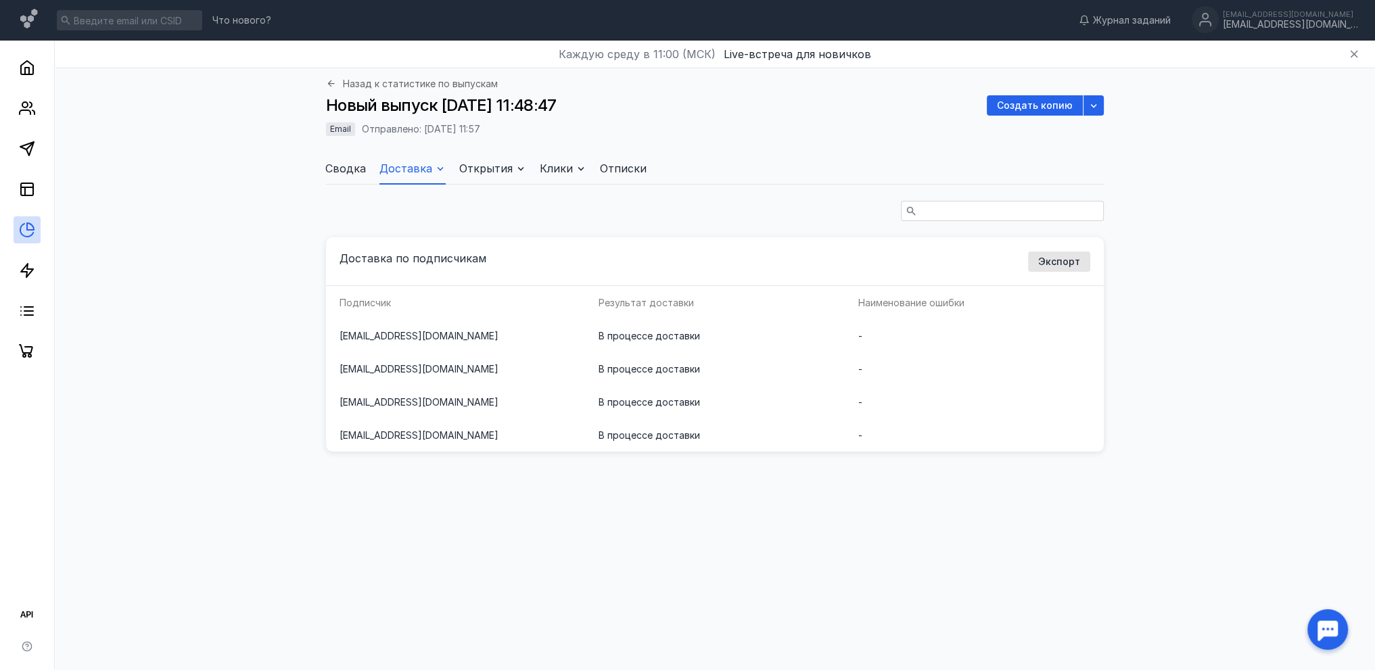
click at [1049, 62] on div "Каждую [DATE] в 11:00 (МСК) Live-встреча для новичков" at bounding box center [715, 55] width 1320 height 28
